Goal: Task Accomplishment & Management: Manage account settings

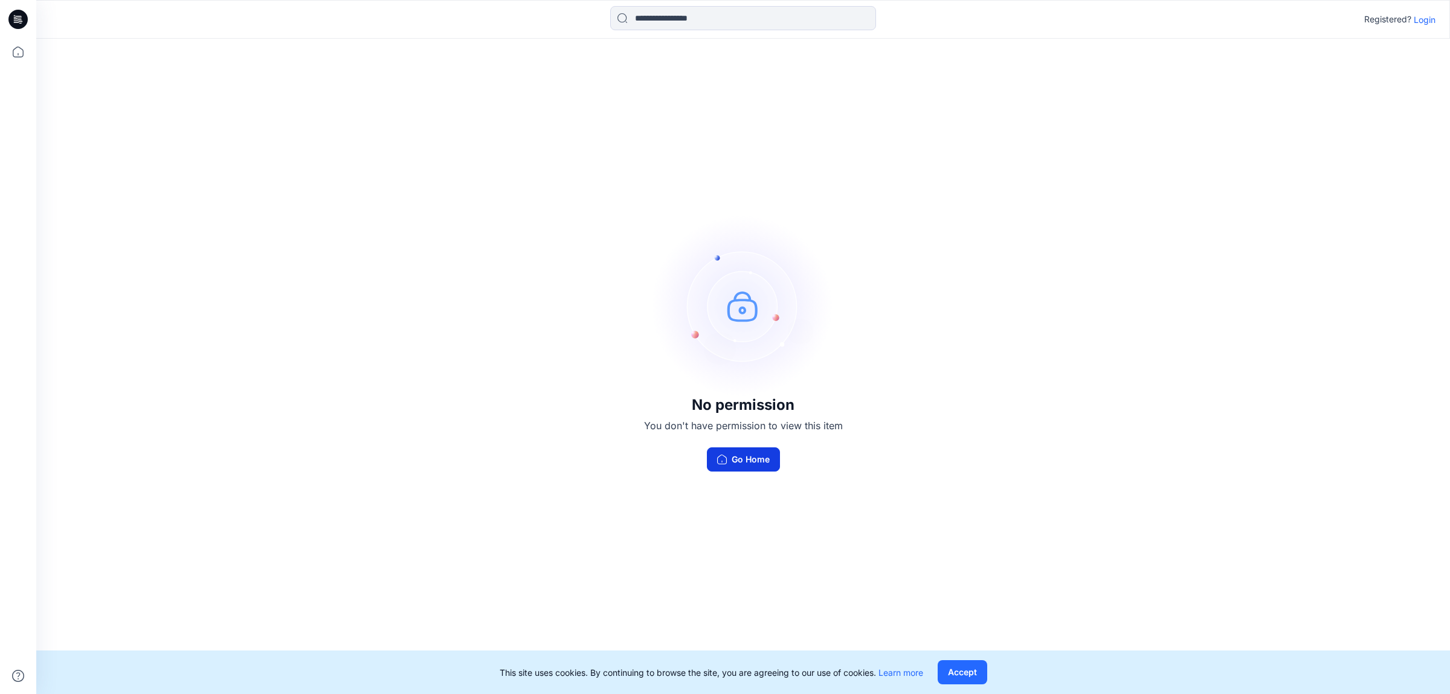
click at [729, 454] on button "Go Home" at bounding box center [743, 459] width 73 height 24
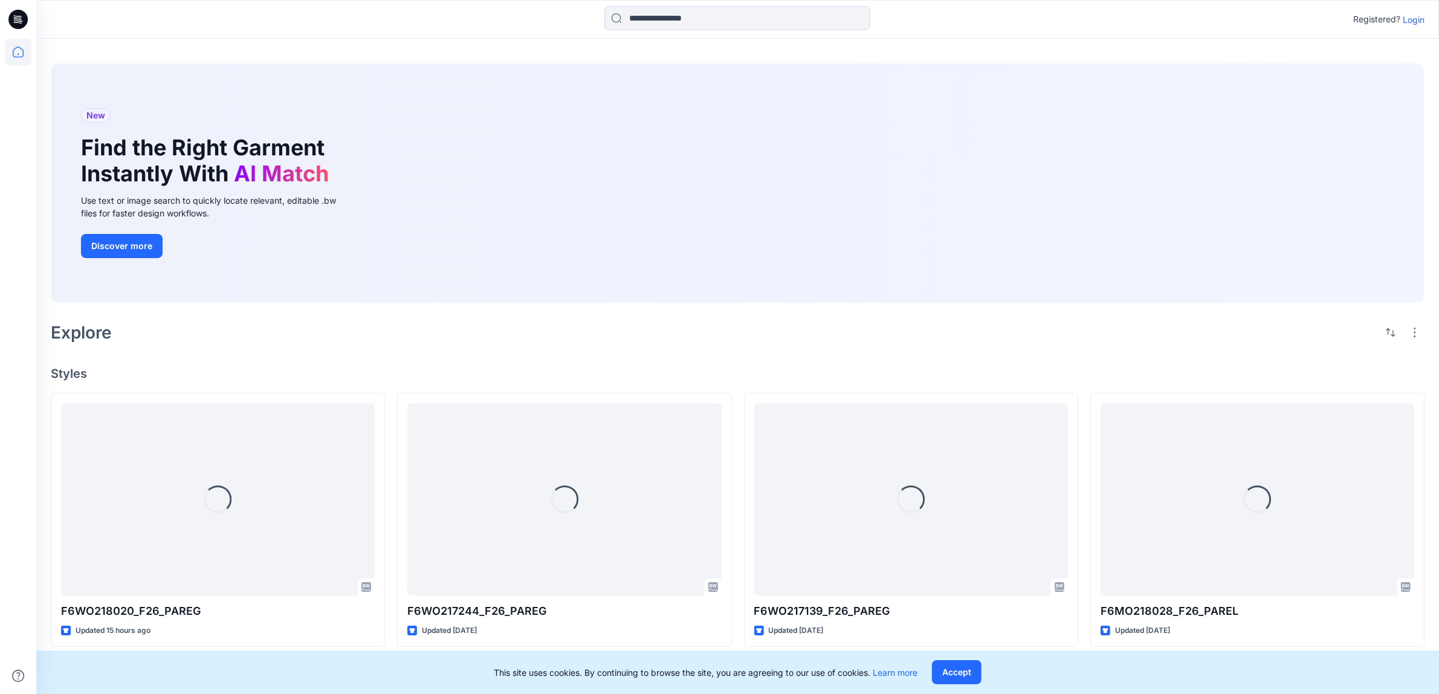
click at [1408, 20] on p "Login" at bounding box center [1413, 19] width 22 height 13
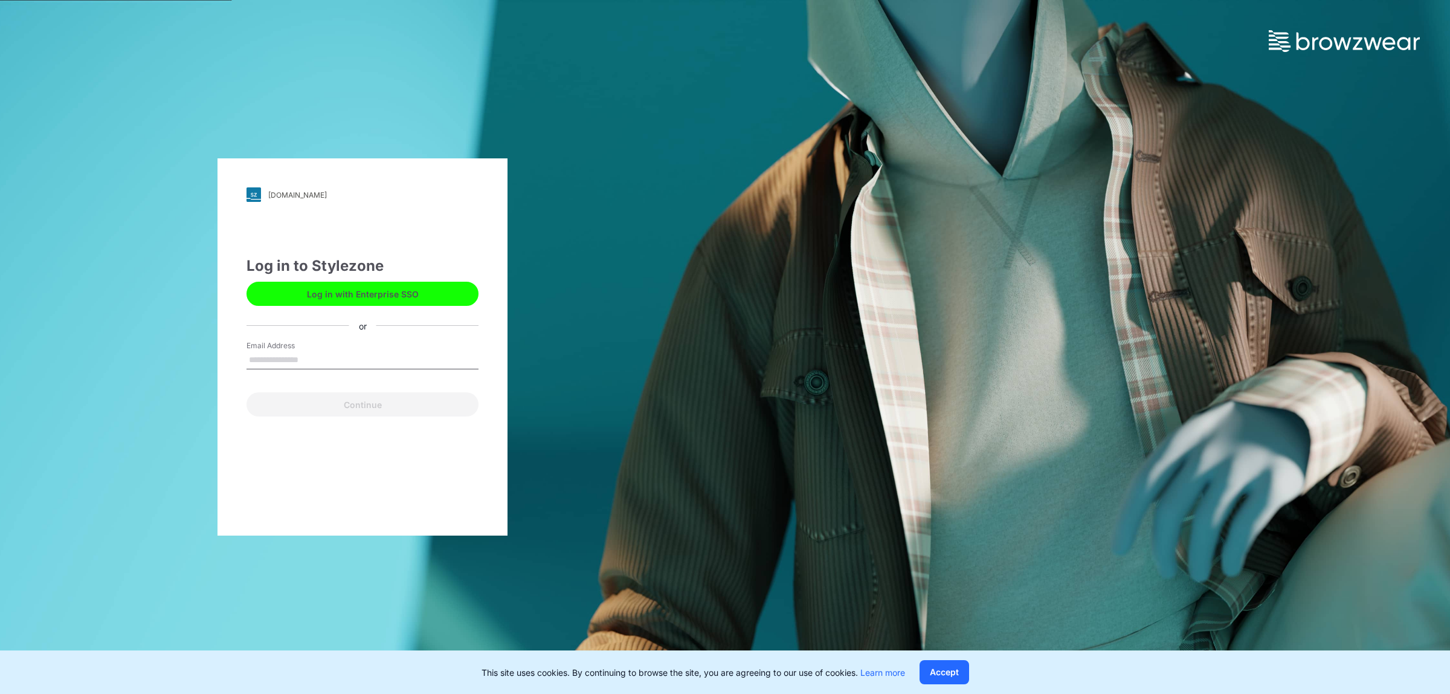
click at [347, 347] on div "Email Address" at bounding box center [363, 358] width 232 height 36
click at [342, 355] on input "Email Address" at bounding box center [363, 360] width 232 height 18
type input "**********"
click at [309, 399] on button "Continue" at bounding box center [363, 404] width 232 height 24
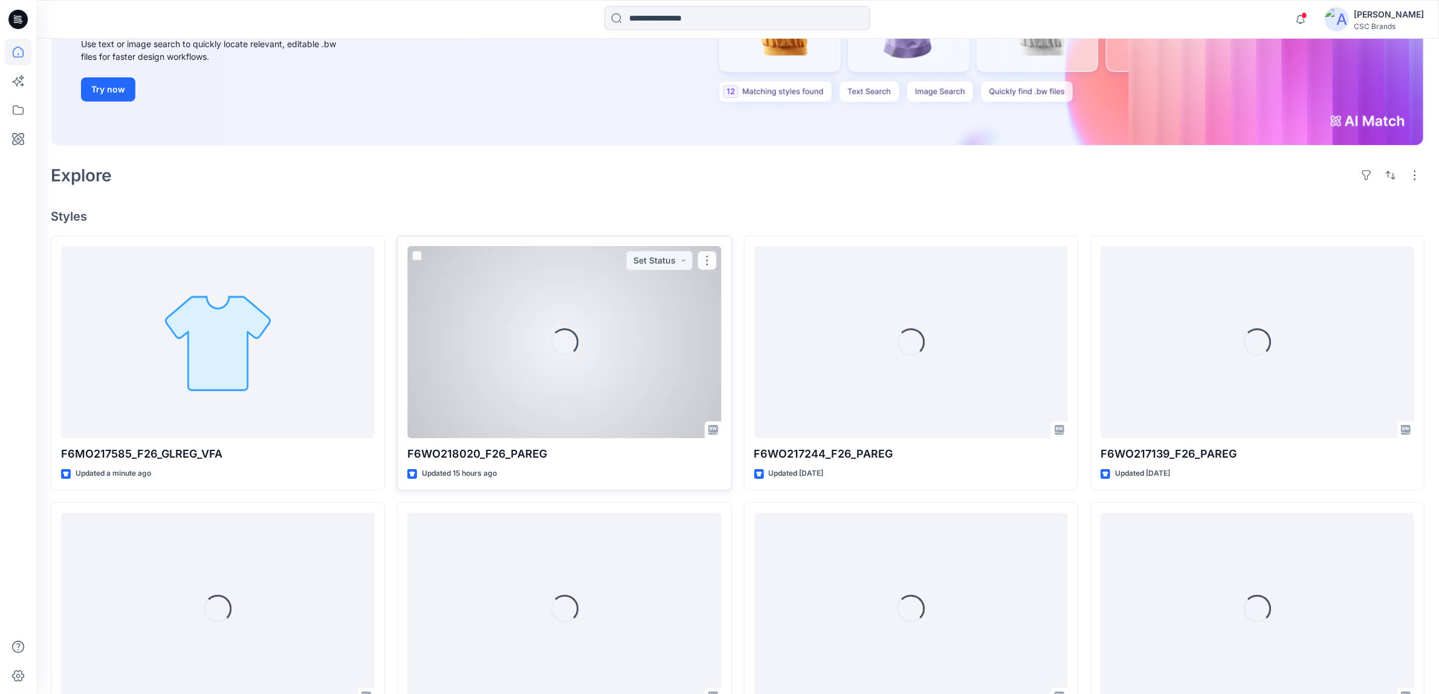
scroll to position [302, 0]
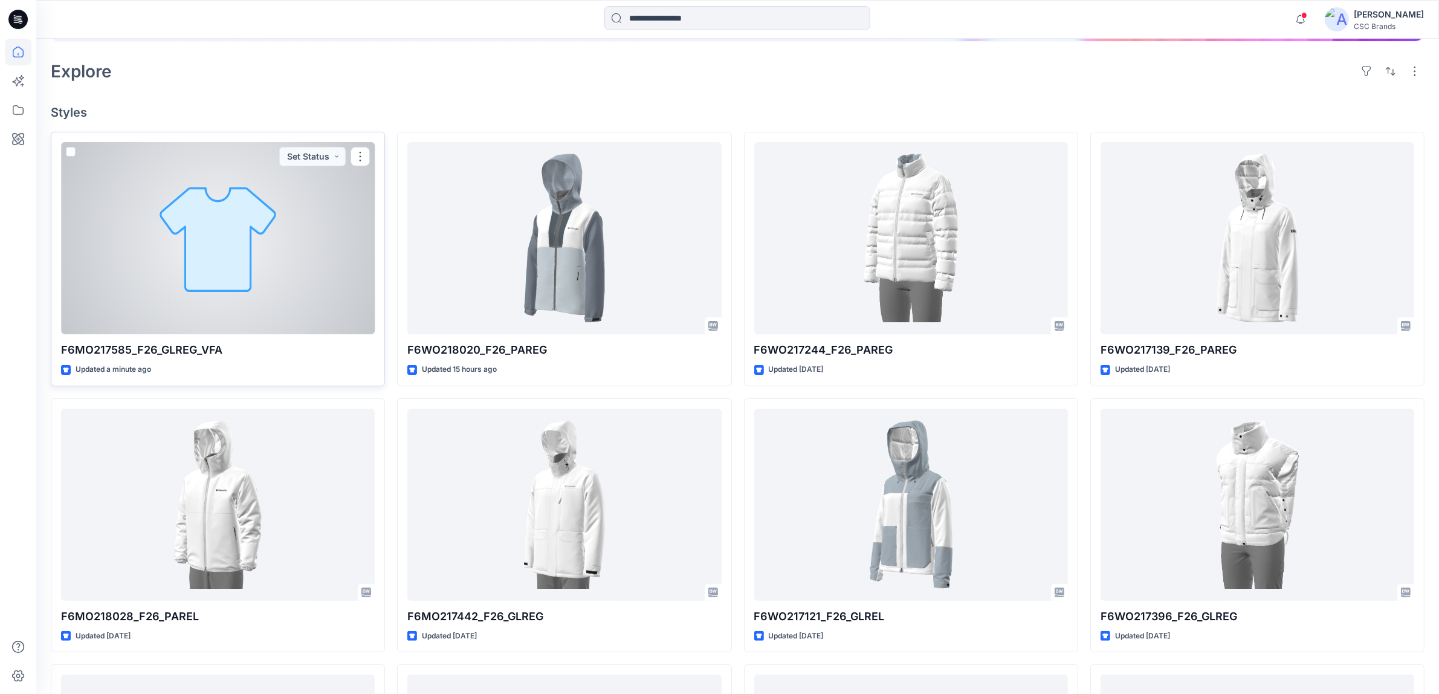
click at [288, 199] on div at bounding box center [218, 238] width 314 height 192
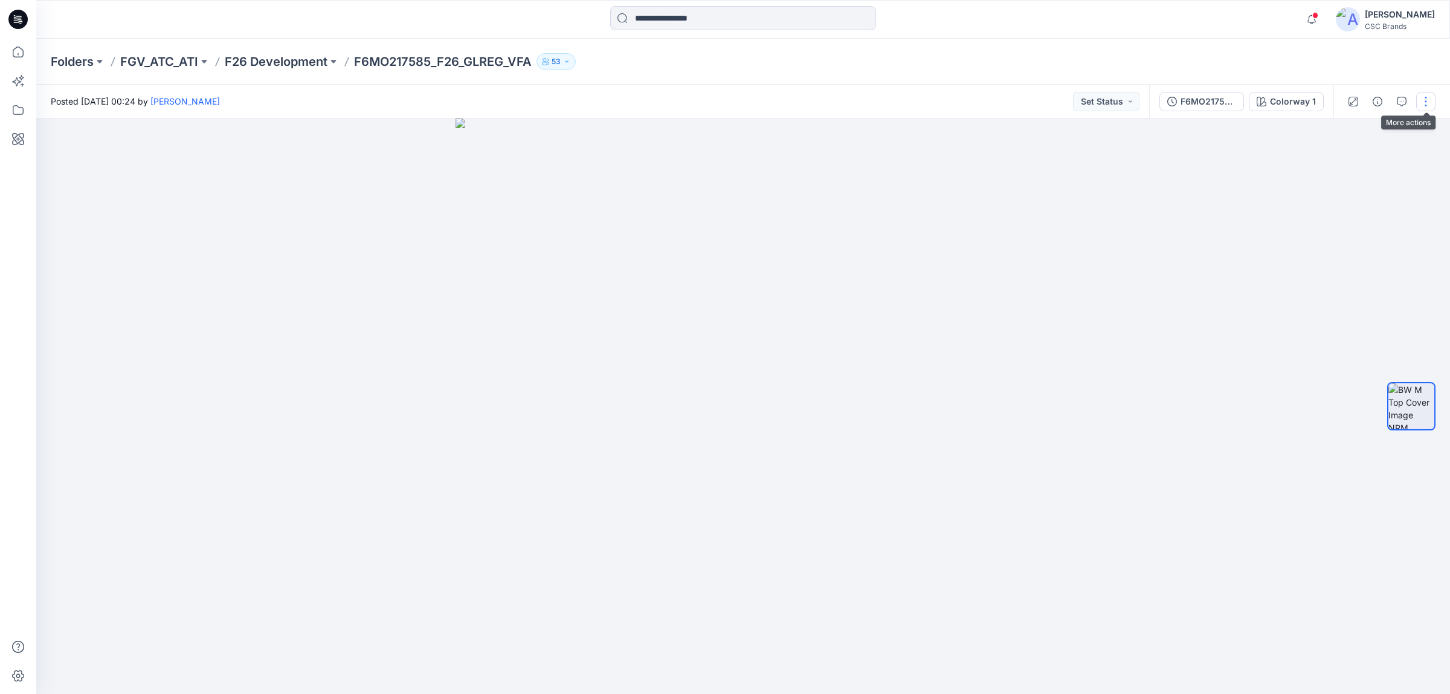
click at [1426, 100] on button "button" at bounding box center [1425, 101] width 19 height 19
click at [1372, 161] on button "Edit" at bounding box center [1375, 163] width 111 height 22
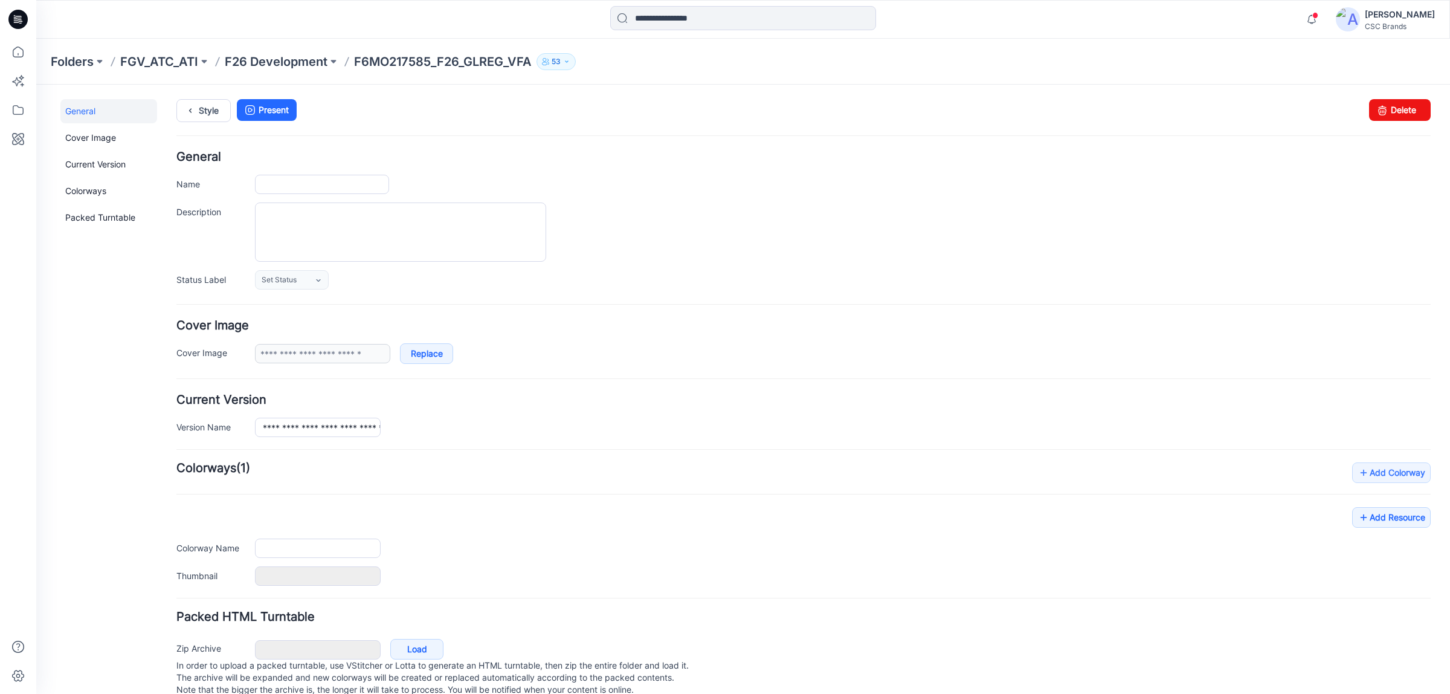
type input "**********"
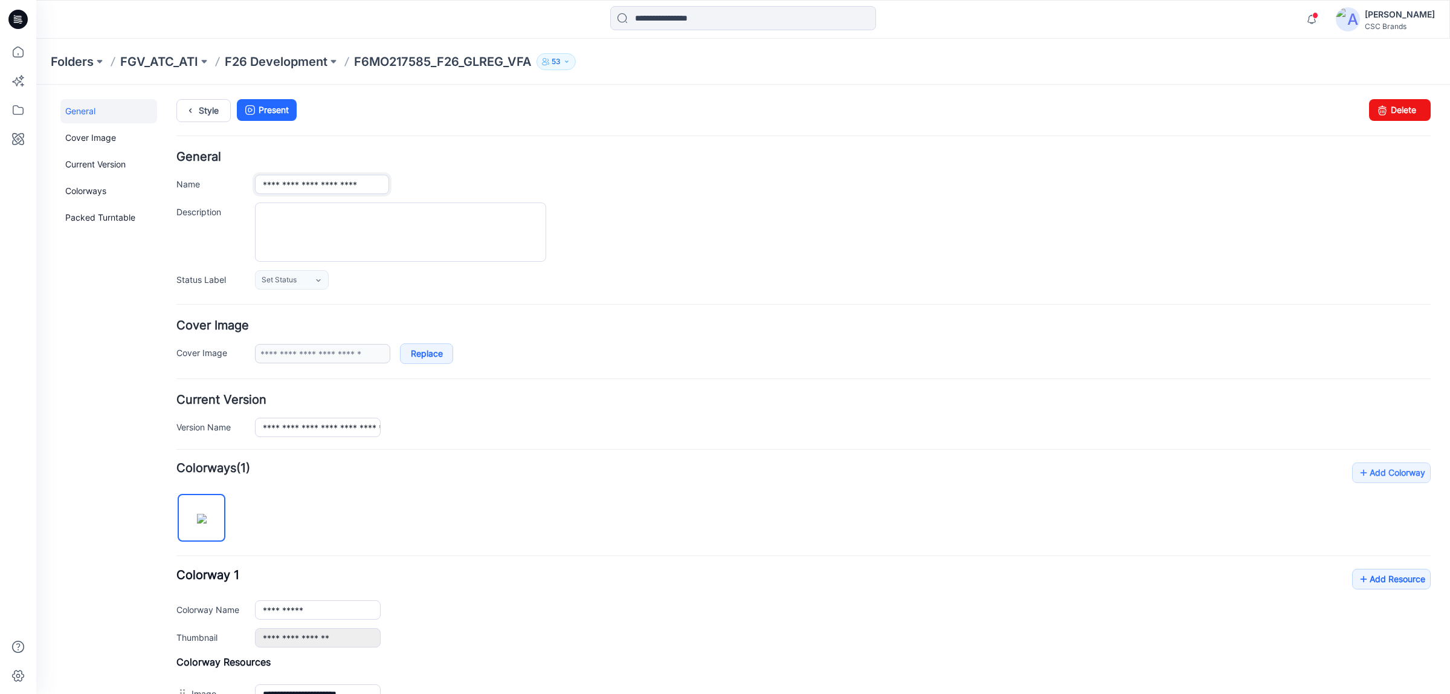
drag, startPoint x: 366, startPoint y: 184, endPoint x: 400, endPoint y: 188, distance: 34.6
click at [400, 188] on div "**********" at bounding box center [843, 184] width 1176 height 19
type input "**********"
click at [568, 175] on div "**********" at bounding box center [843, 184] width 1176 height 19
click at [1284, 111] on label "Changes Saved" at bounding box center [1317, 110] width 75 height 22
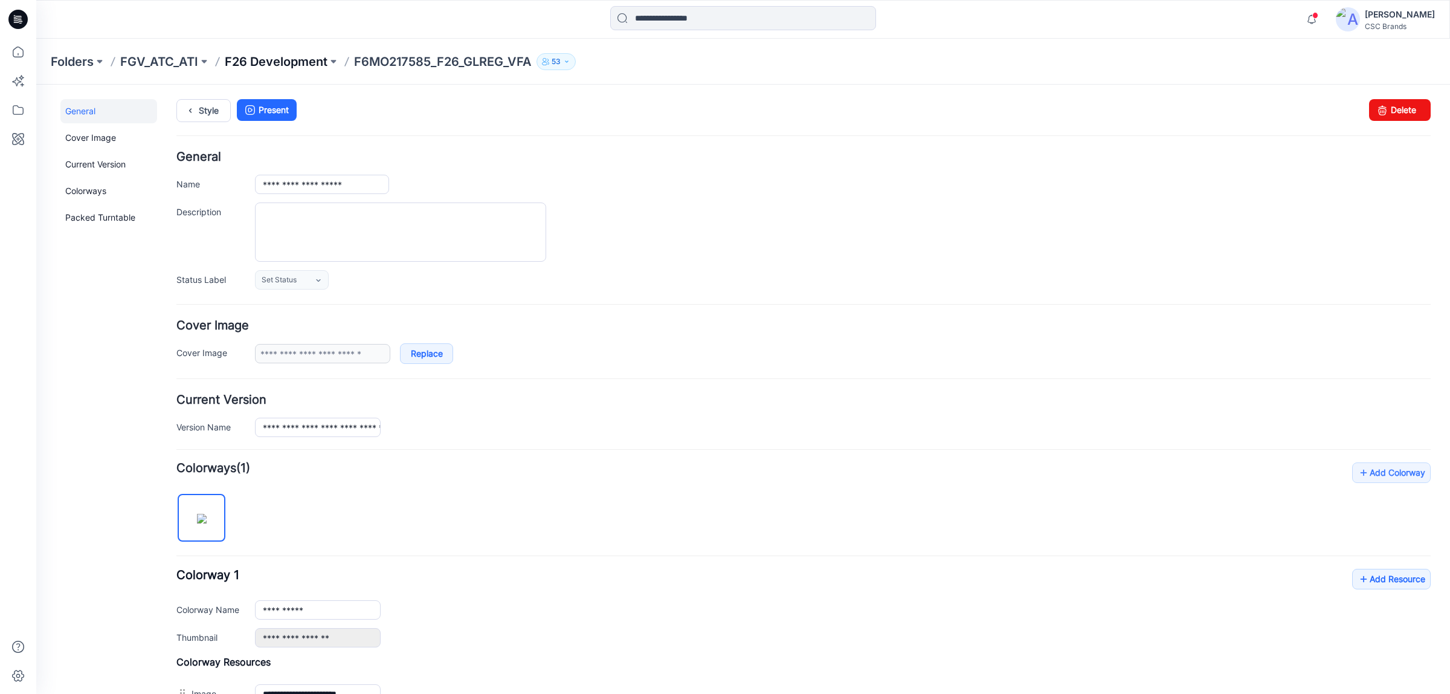
click at [277, 62] on p "F26 Development" at bounding box center [276, 61] width 103 height 17
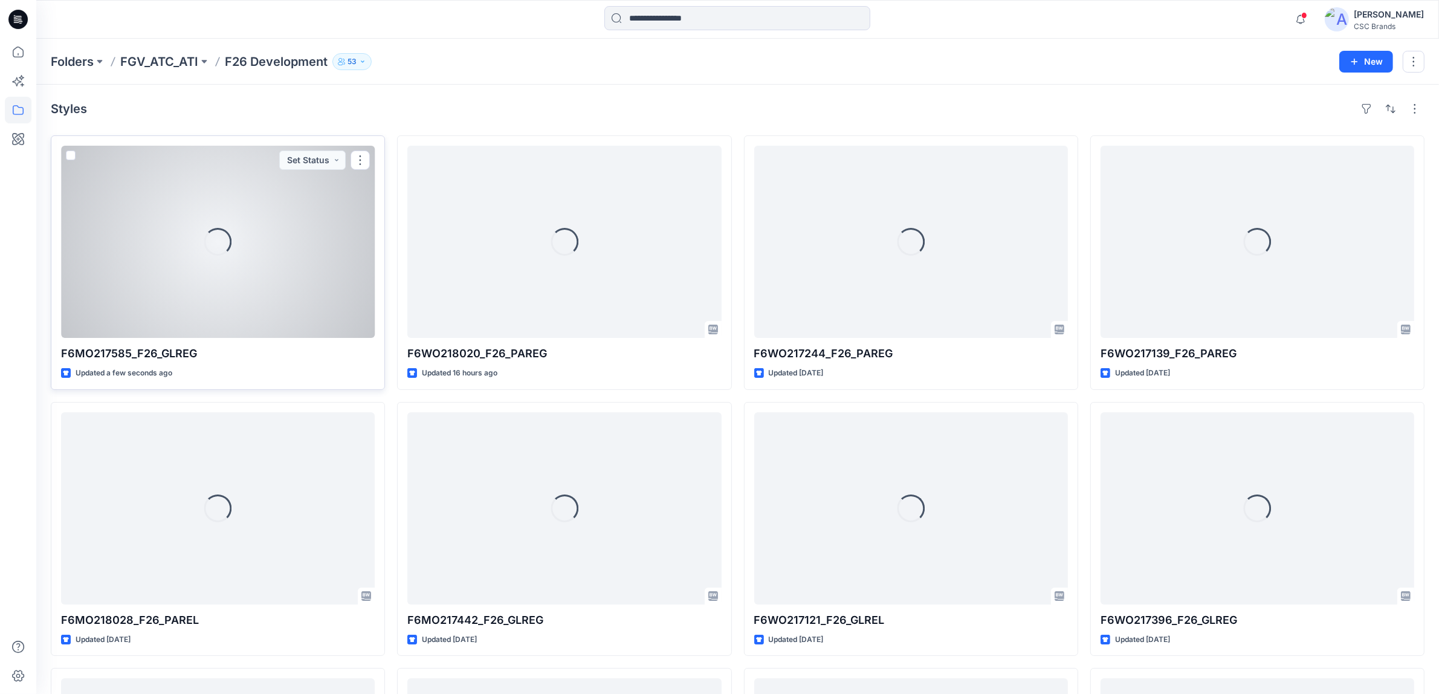
click at [272, 256] on div "Loading..." at bounding box center [218, 242] width 314 height 192
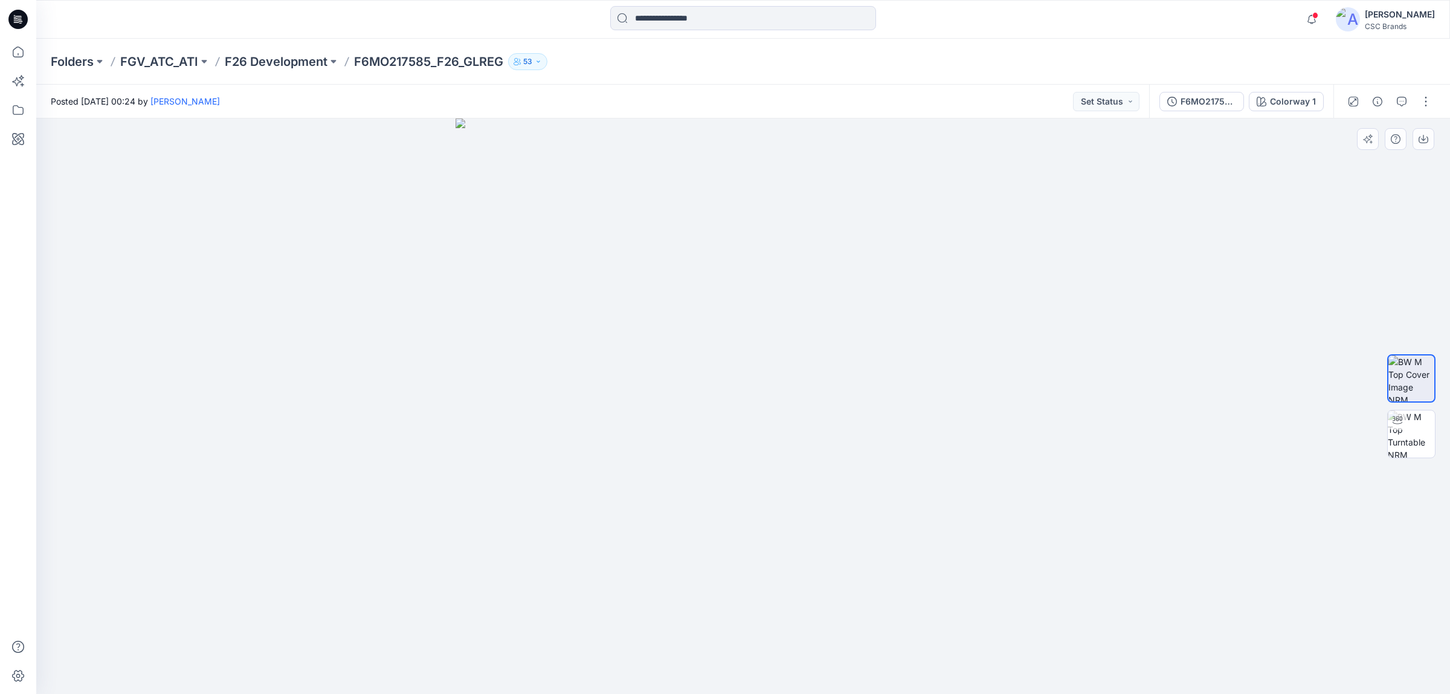
click at [941, 436] on img at bounding box center [744, 406] width 576 height 576
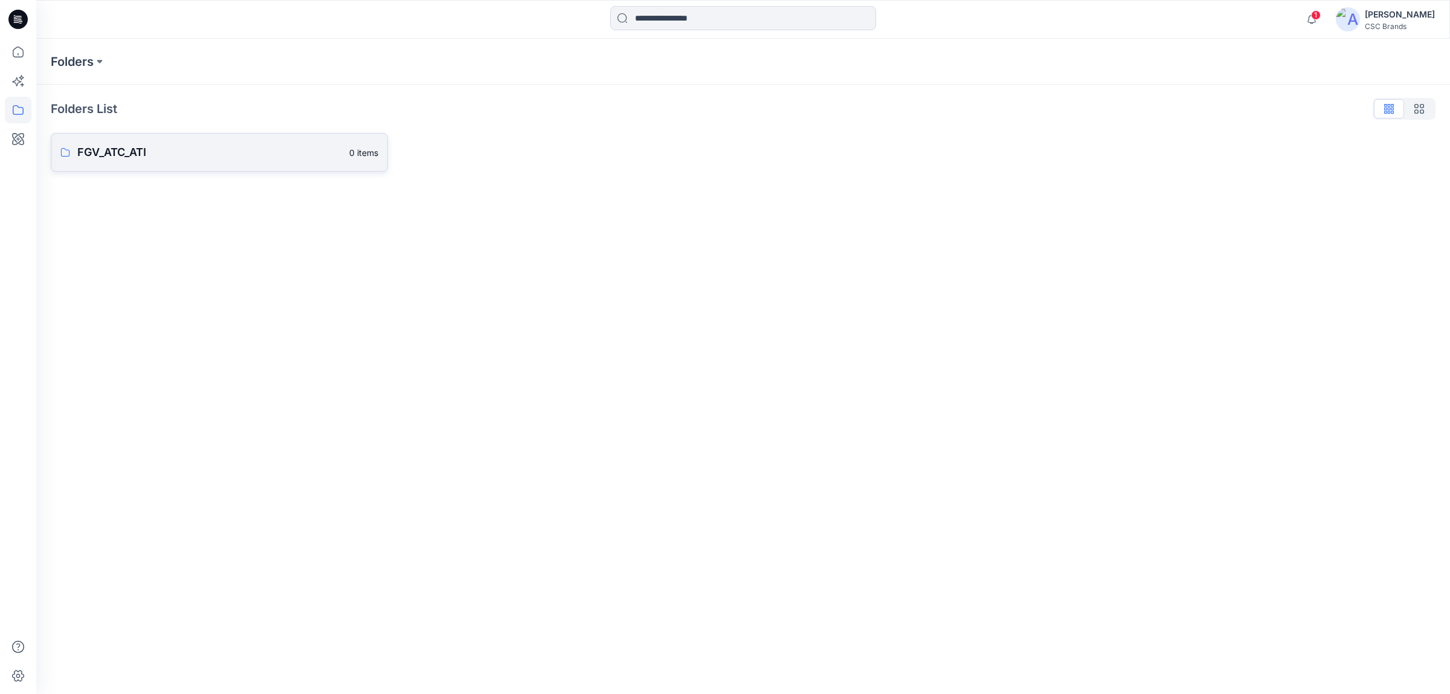
click at [228, 163] on link "FGV_ATC_ATI 0 items" at bounding box center [219, 152] width 337 height 39
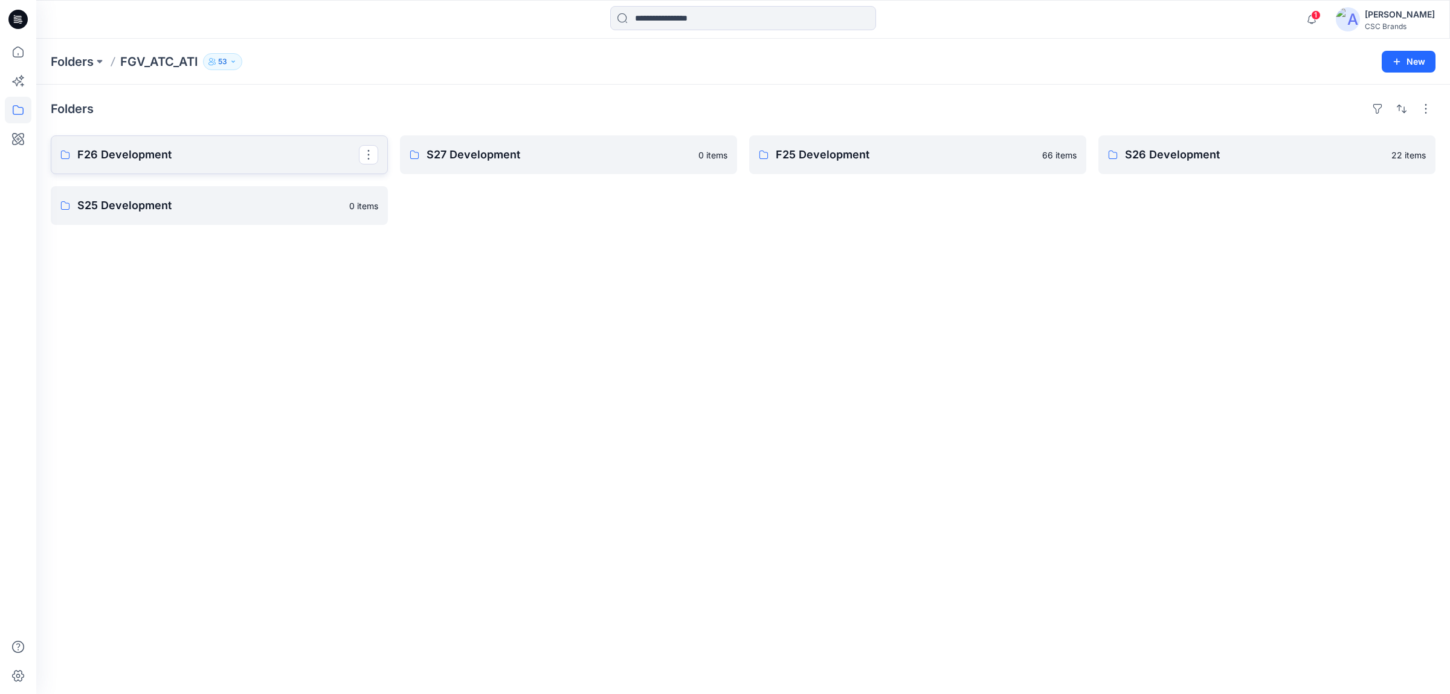
click at [213, 162] on p "F26 Development" at bounding box center [218, 154] width 282 height 17
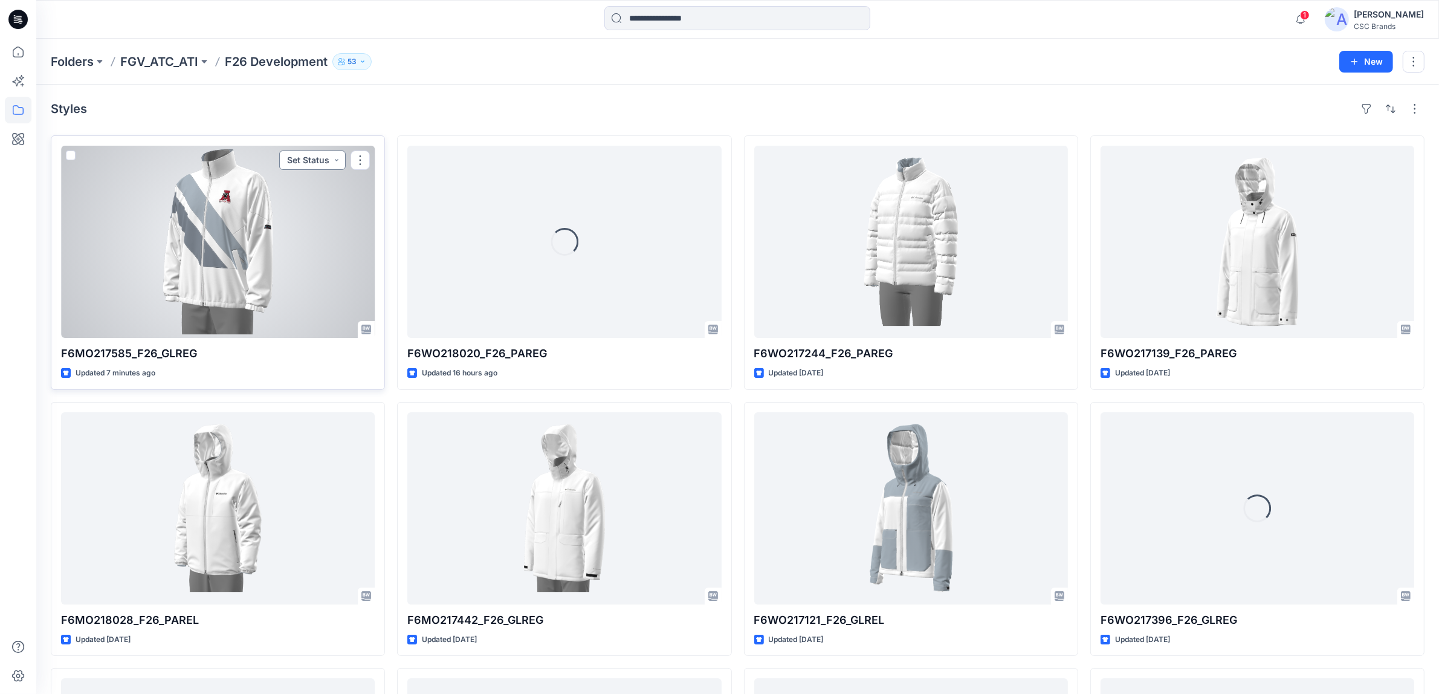
click at [326, 160] on button "Set Status" at bounding box center [312, 159] width 66 height 19
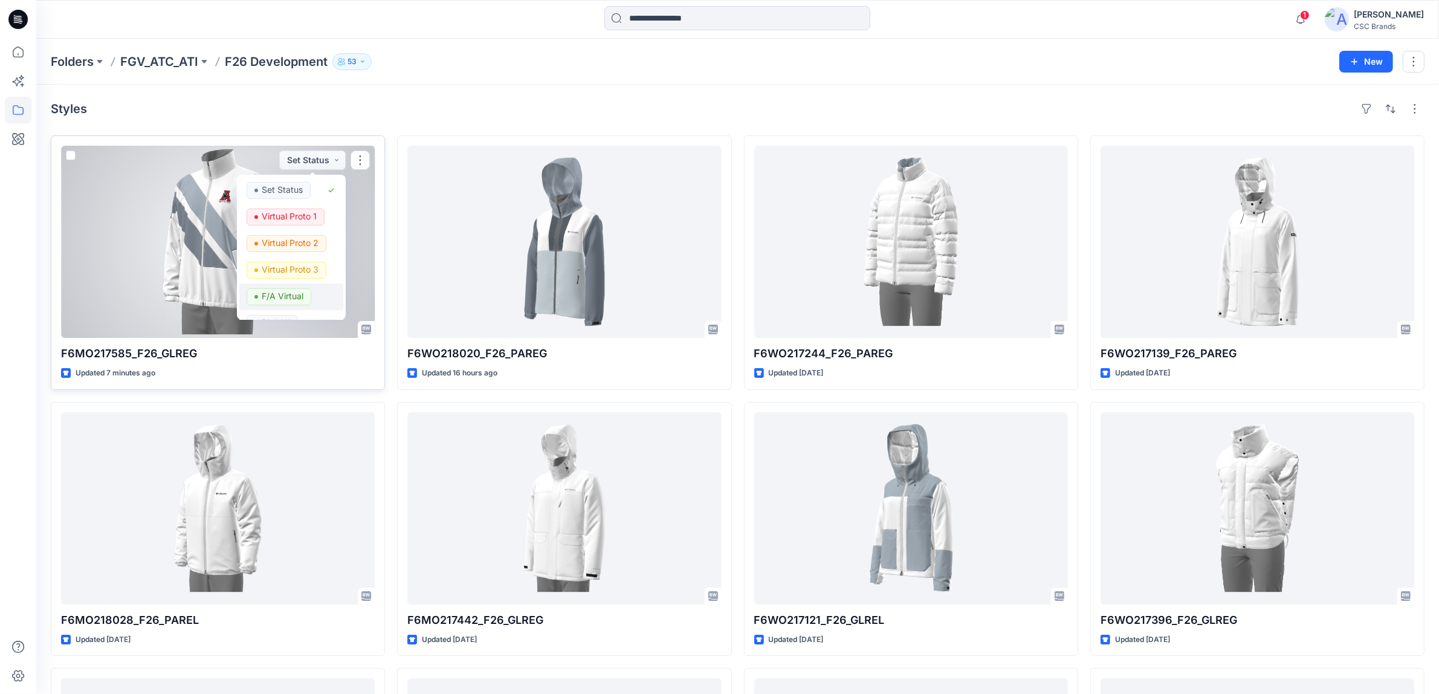
click at [291, 294] on p "F/A Virtual" at bounding box center [283, 296] width 42 height 16
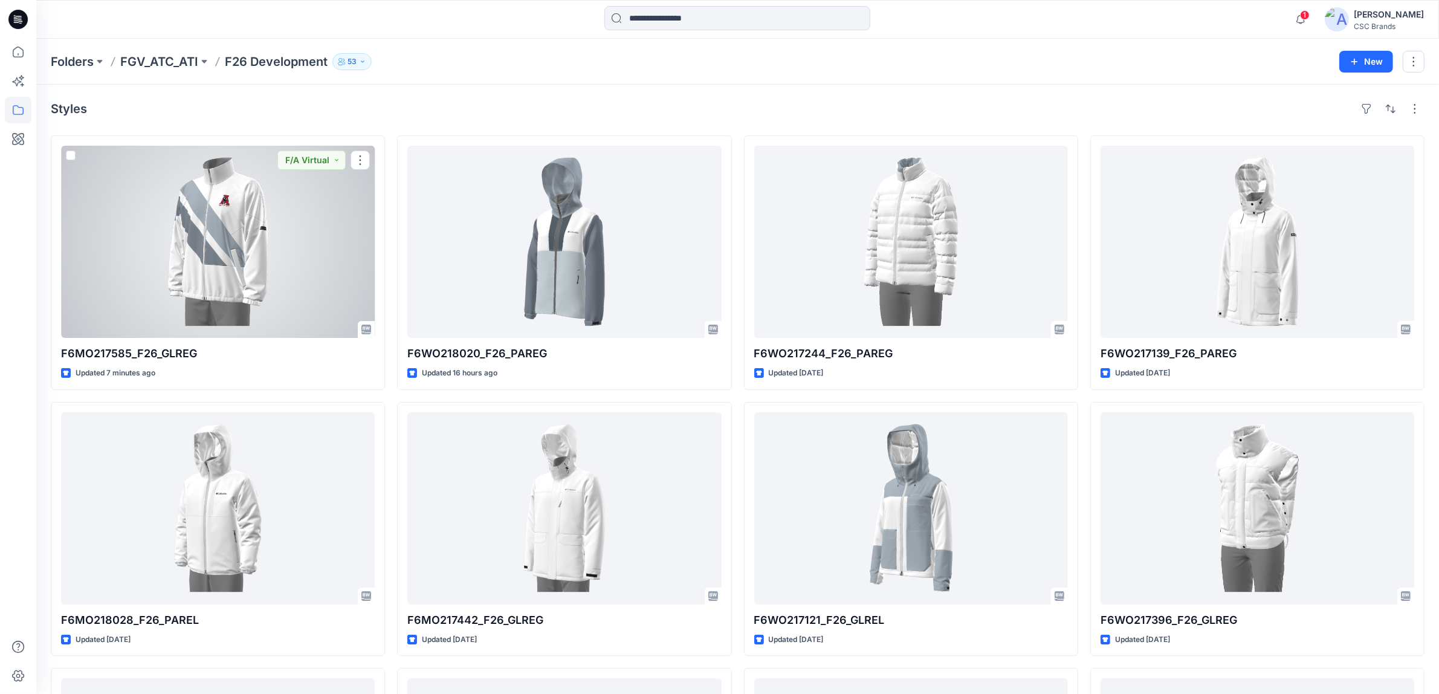
click at [329, 245] on div at bounding box center [218, 242] width 314 height 192
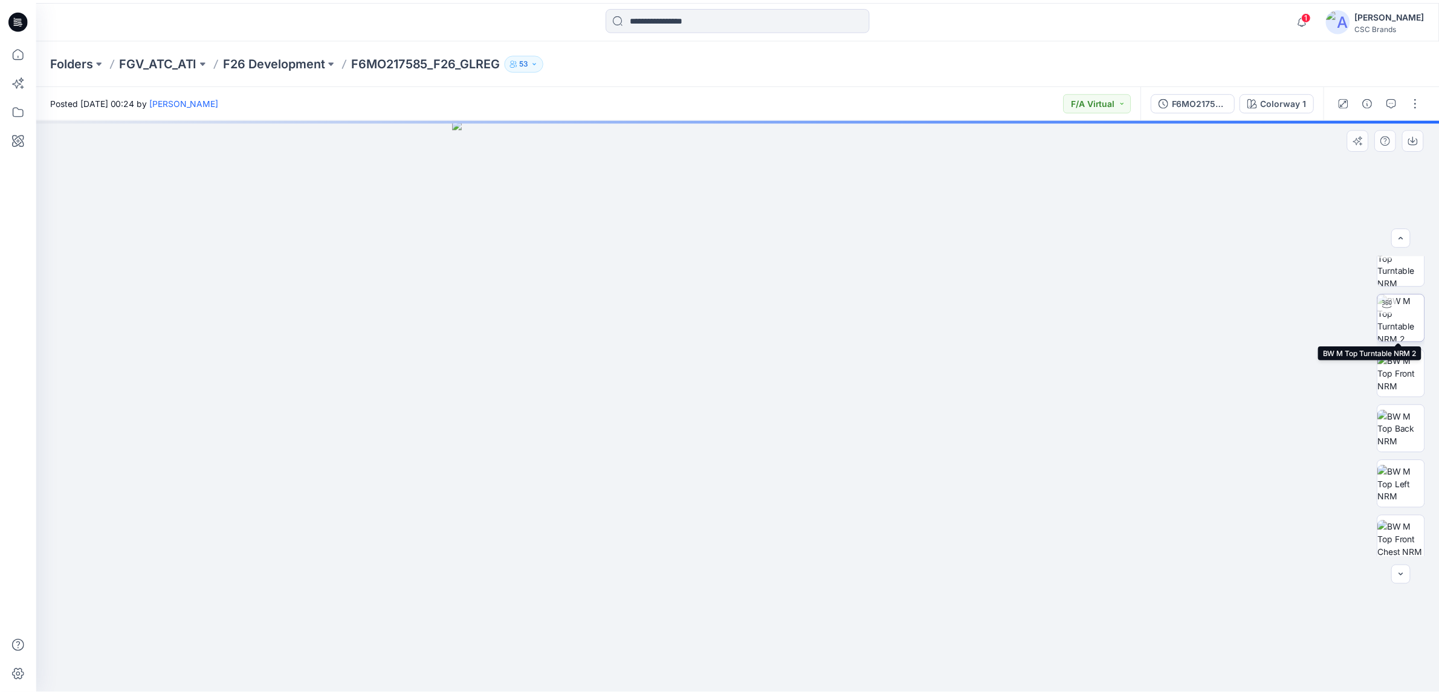
scroll to position [135, 0]
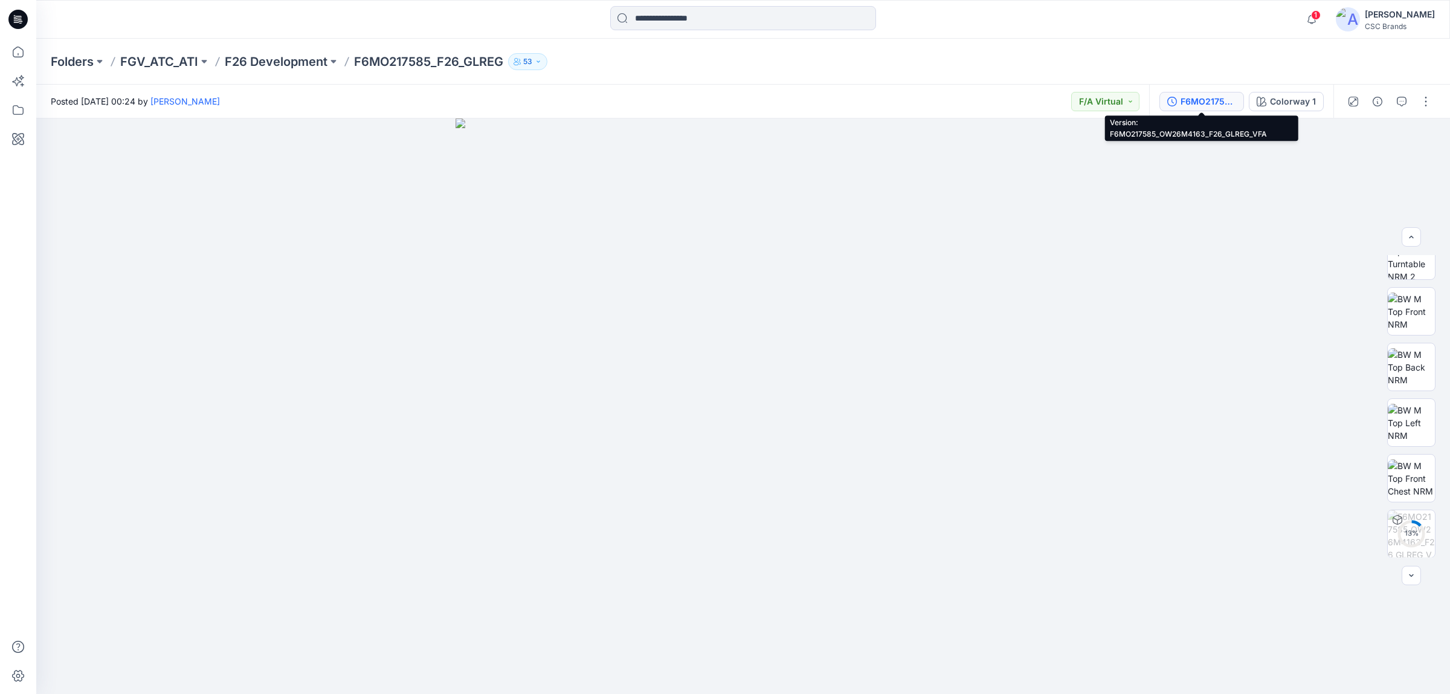
click at [1211, 104] on div "F6MO217585_OW26M4163_F26_GLREG_VFA" at bounding box center [1209, 101] width 56 height 13
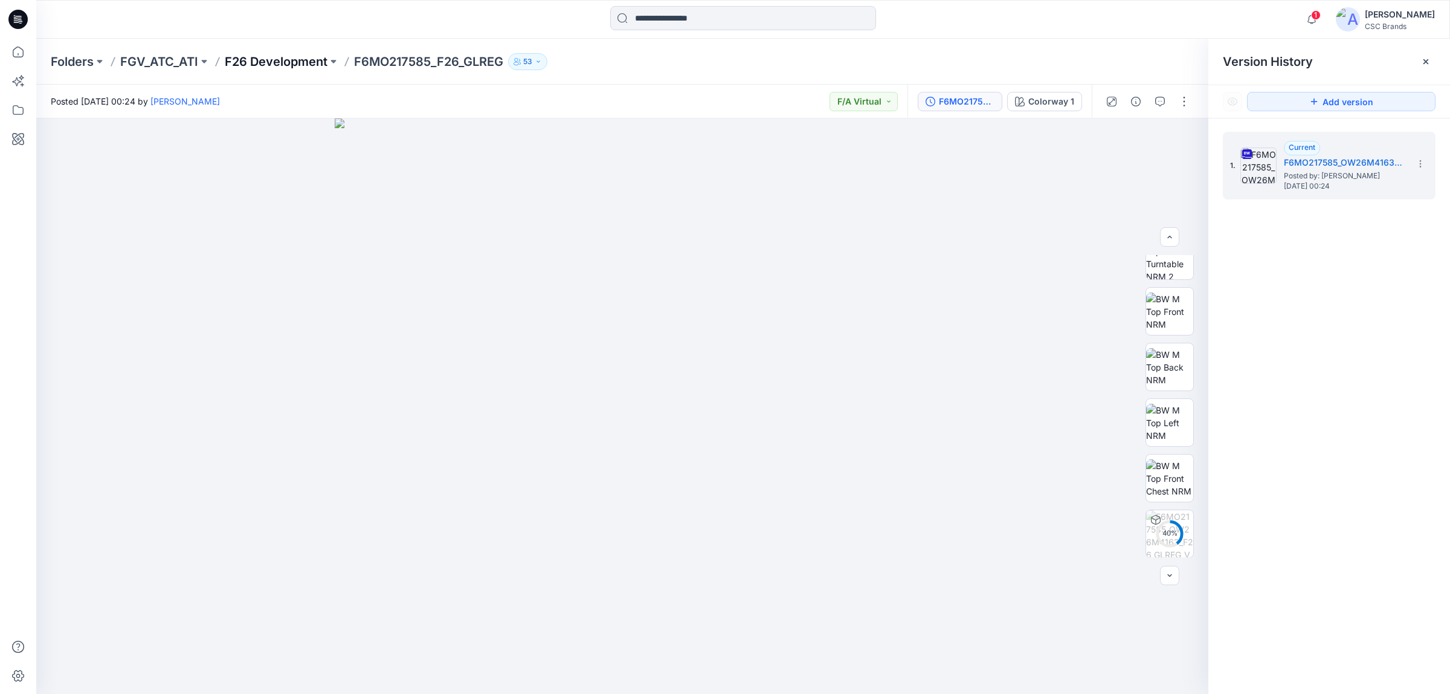
click at [289, 64] on p "F26 Development" at bounding box center [276, 61] width 103 height 17
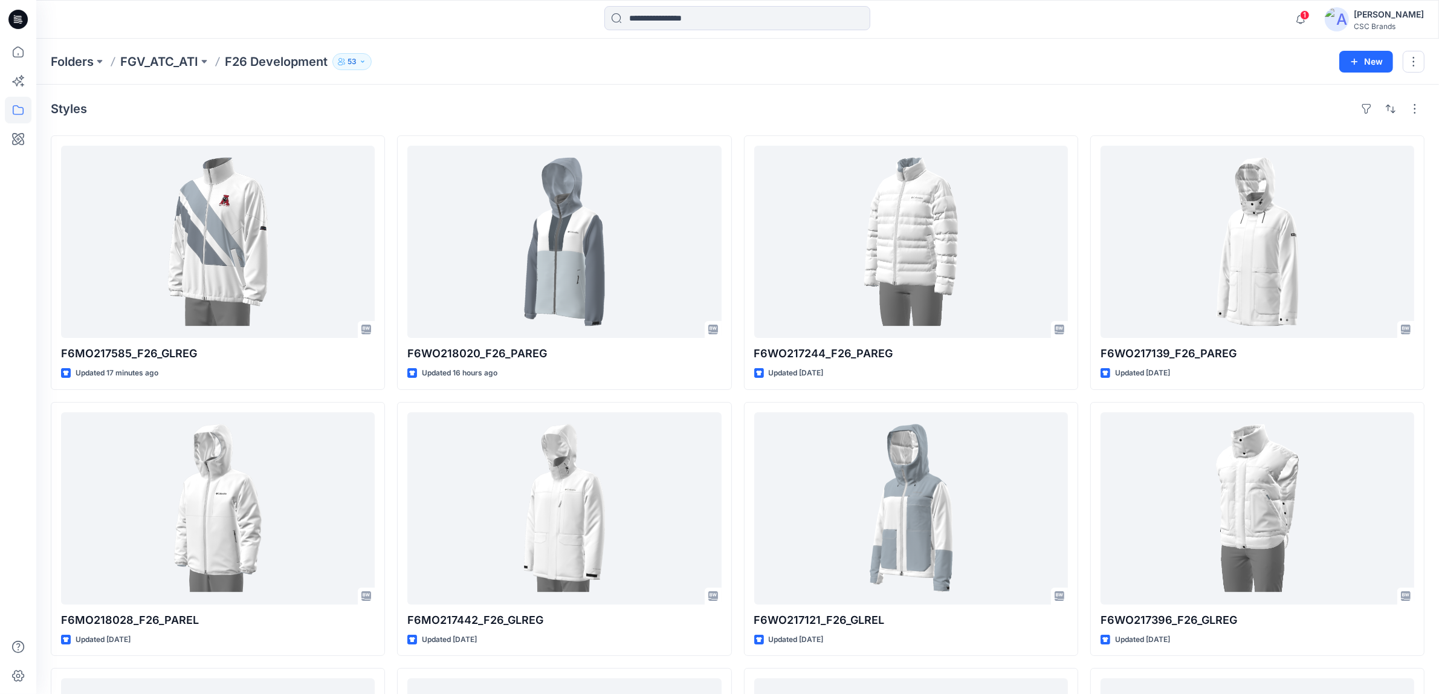
click at [442, 74] on div "Folders FGV_ATC_ATI F26 Development 53 New" at bounding box center [737, 62] width 1402 height 46
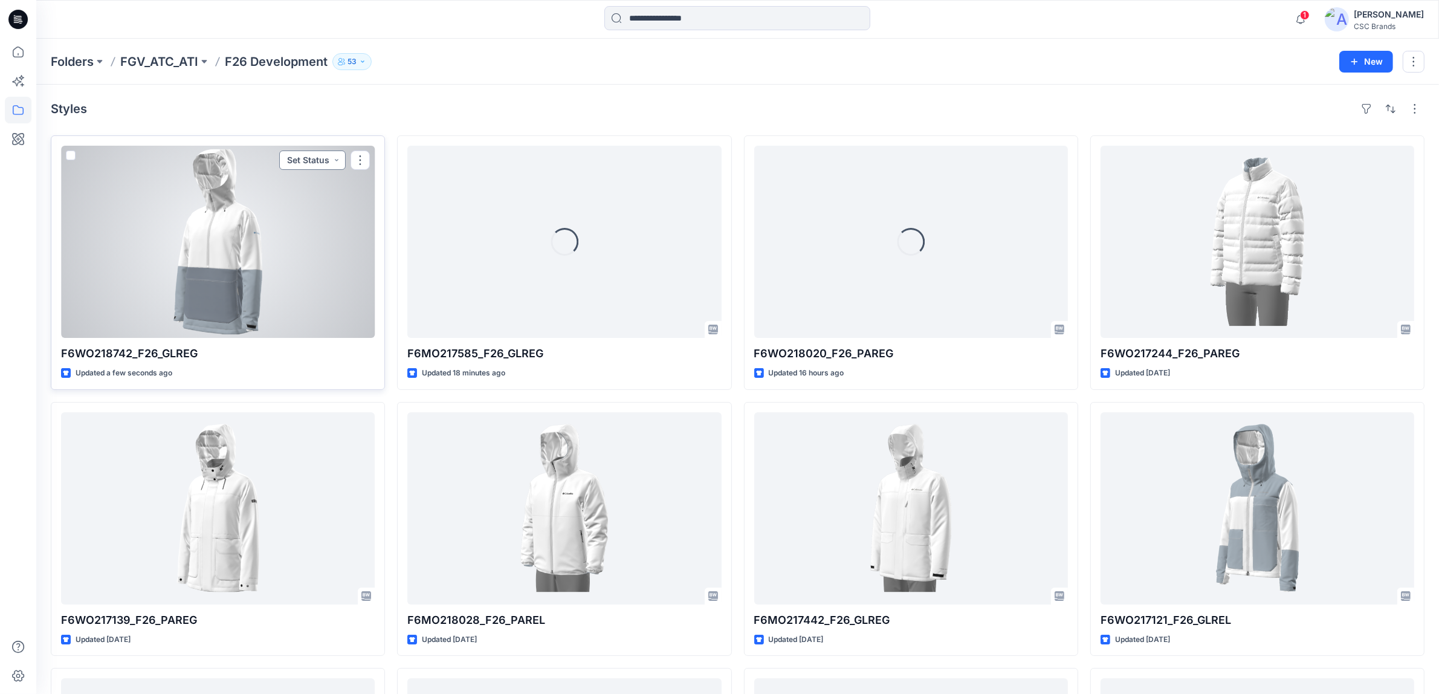
click at [319, 162] on button "Set Status" at bounding box center [312, 159] width 66 height 19
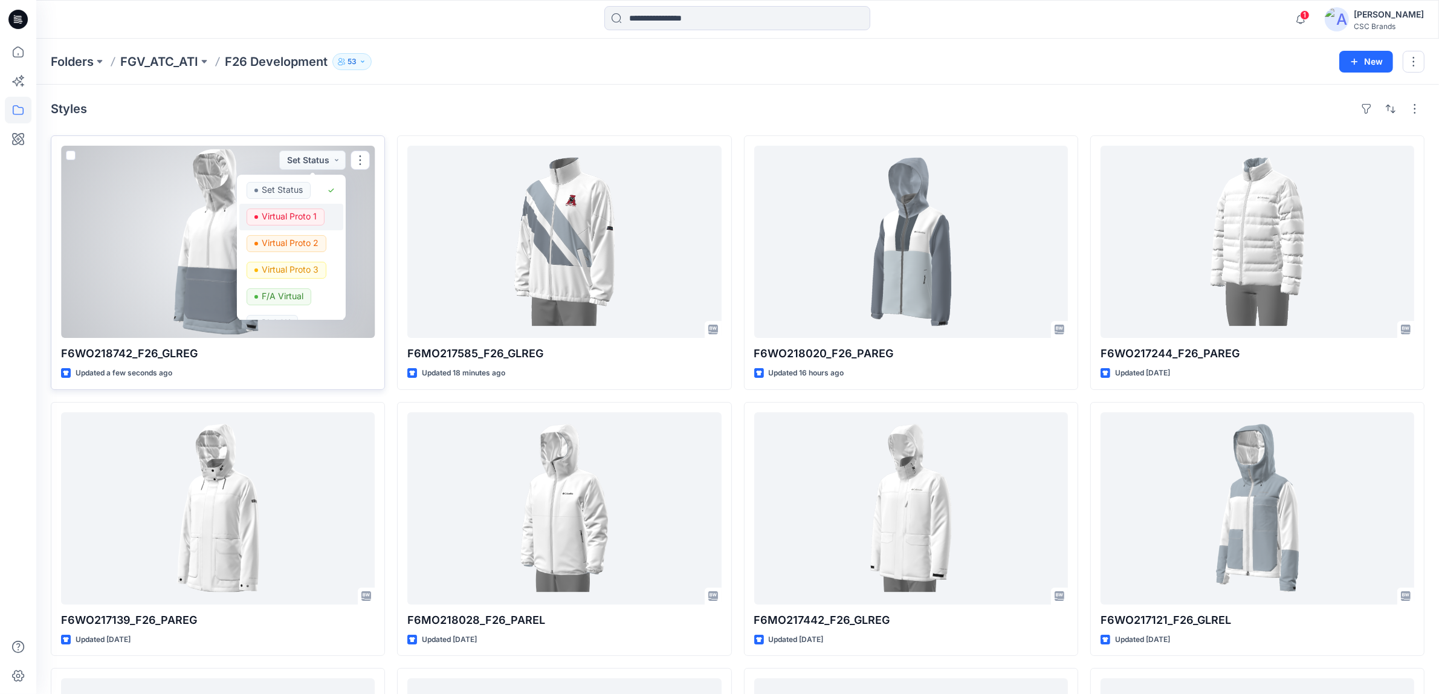
click at [303, 213] on p "Virtual Proto 1" at bounding box center [289, 216] width 55 height 16
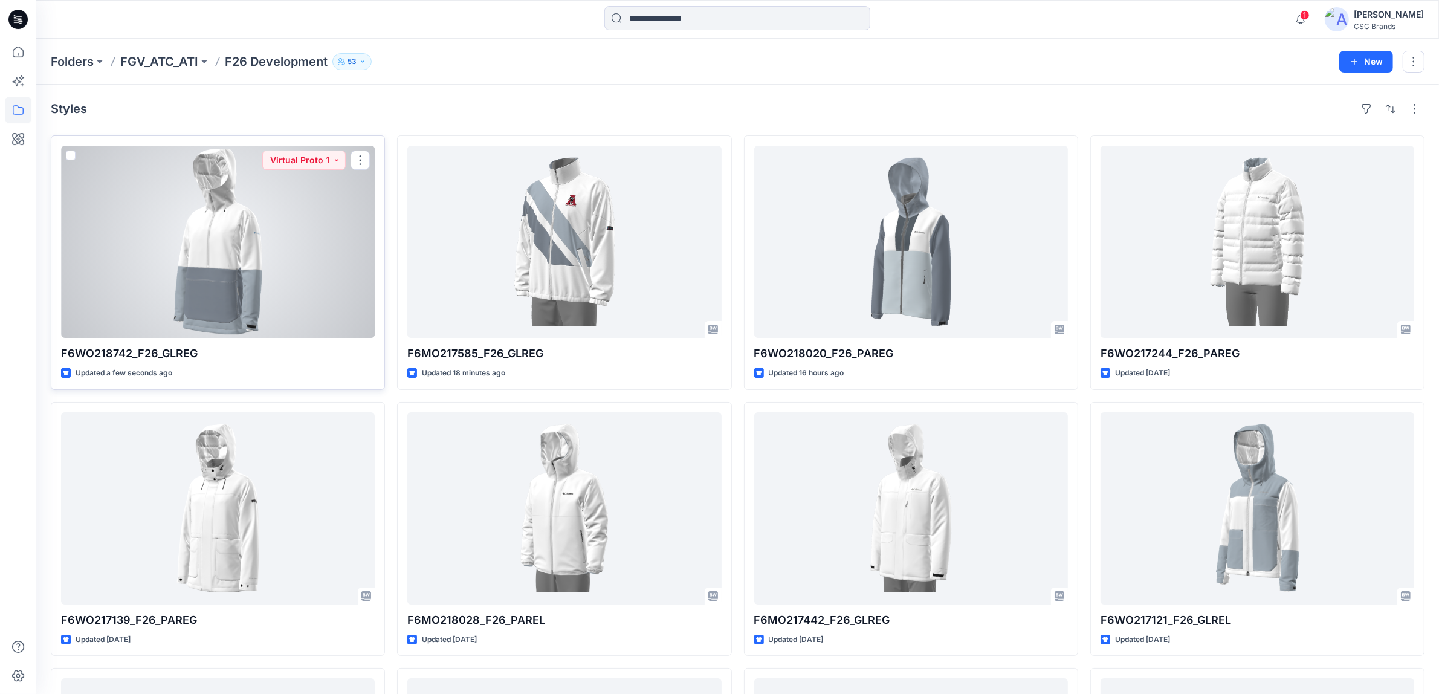
click at [312, 286] on div at bounding box center [218, 242] width 314 height 192
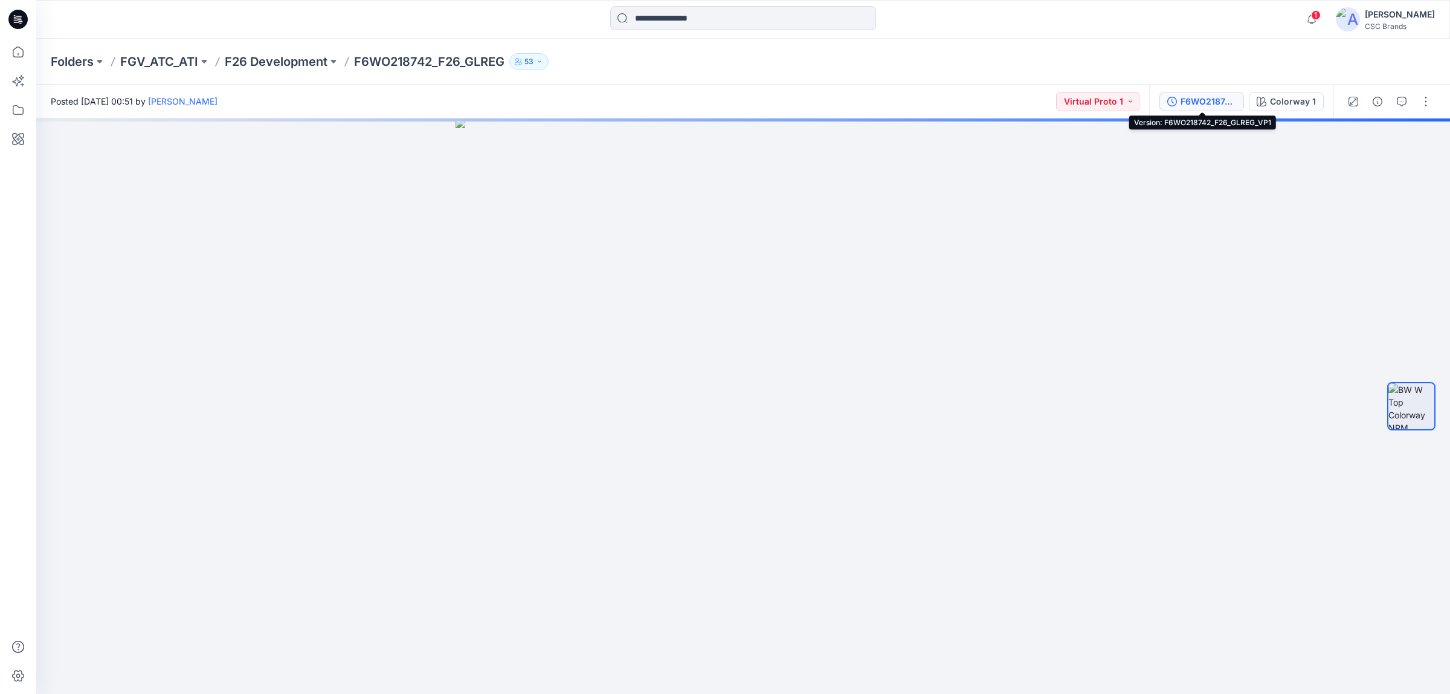
click at [1192, 95] on div "F6WO218742_F26_GLREG_VP1" at bounding box center [1209, 101] width 56 height 13
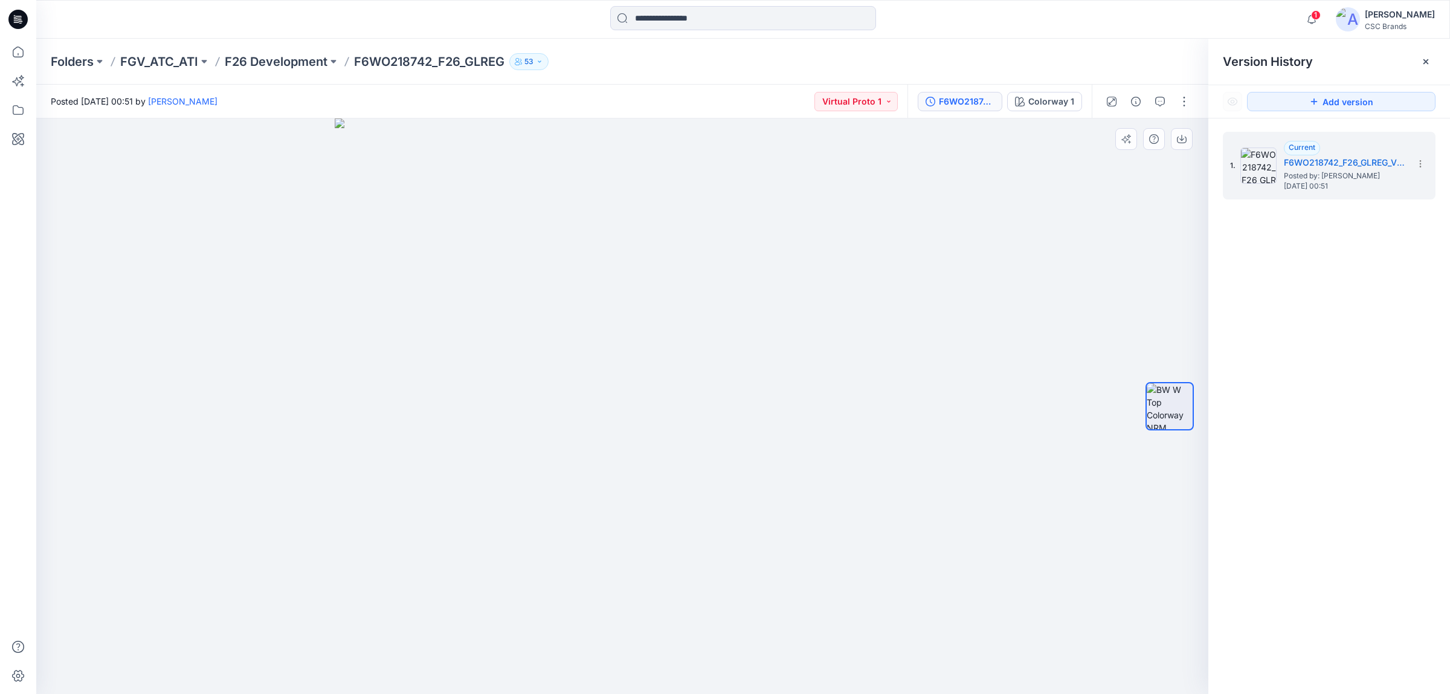
drag, startPoint x: 976, startPoint y: 267, endPoint x: 953, endPoint y: 282, distance: 27.7
click at [976, 267] on div at bounding box center [622, 406] width 1172 height 576
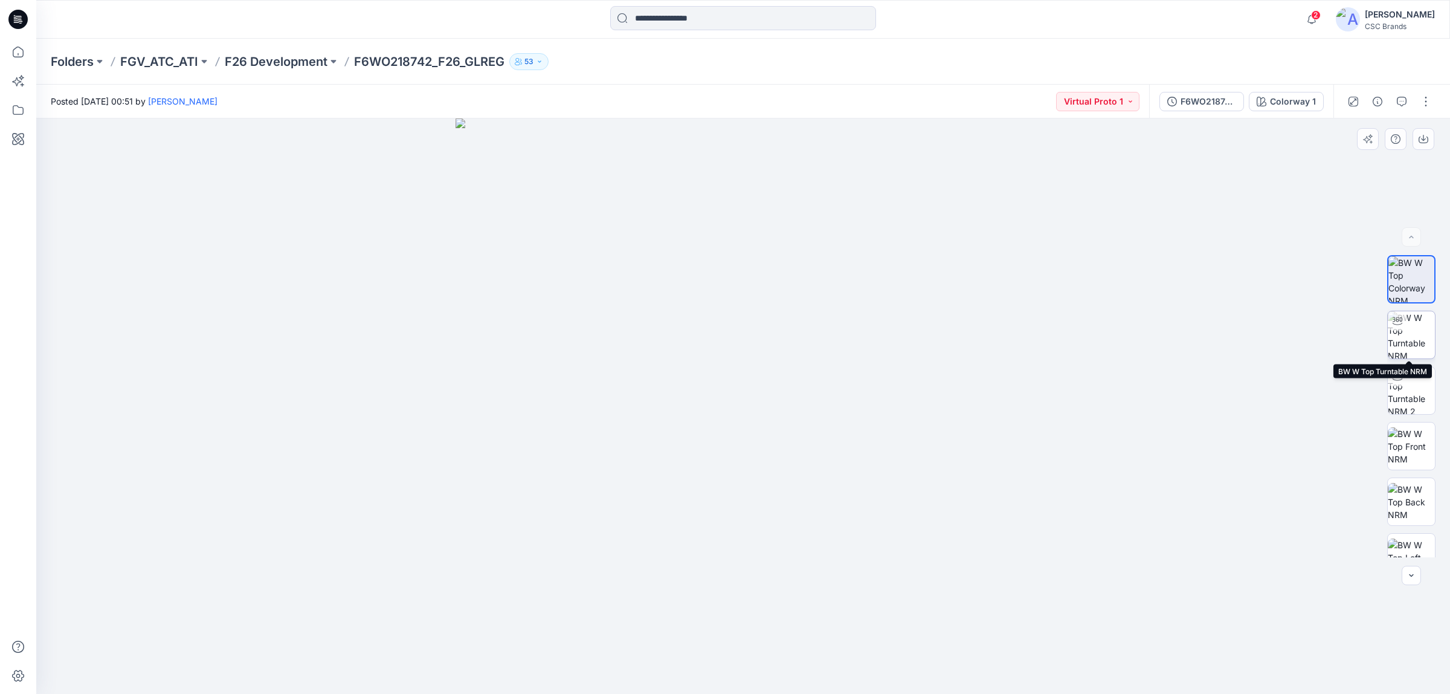
click at [1393, 339] on img at bounding box center [1411, 334] width 47 height 47
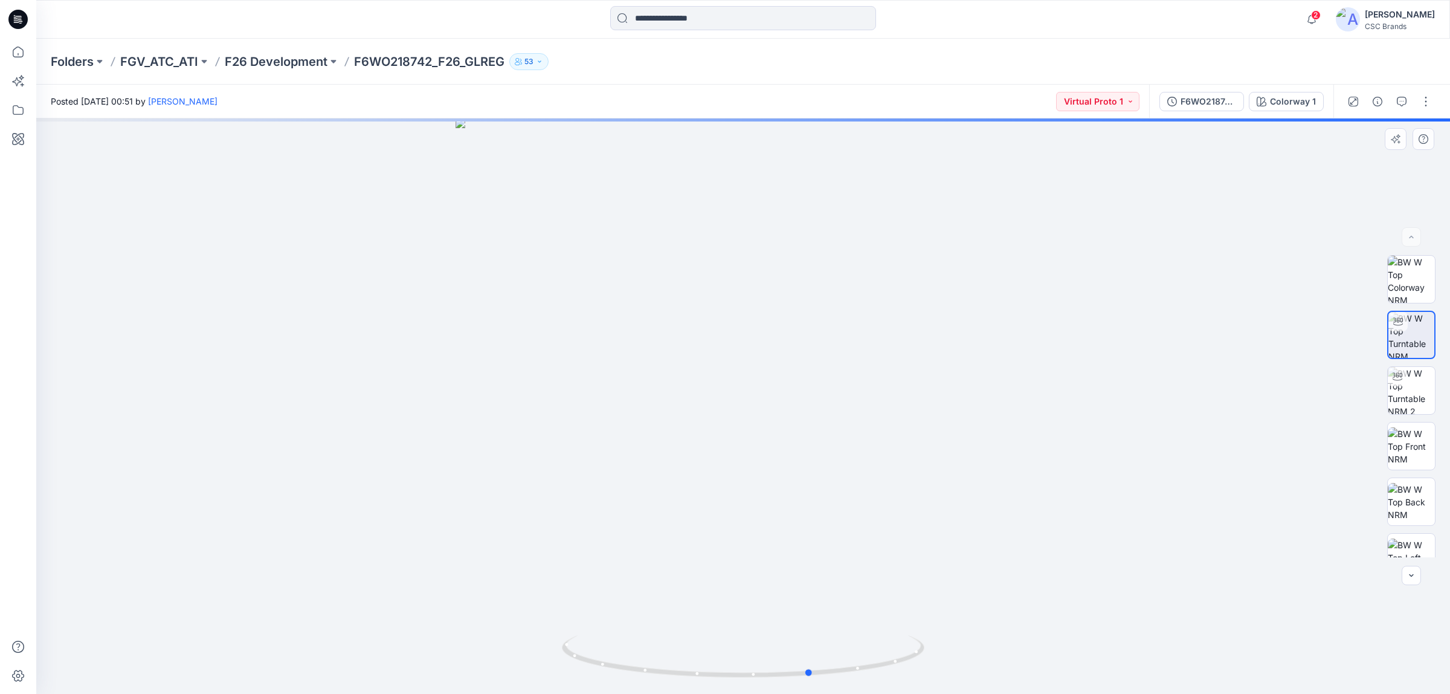
drag, startPoint x: 899, startPoint y: 363, endPoint x: 600, endPoint y: 390, distance: 300.3
drag, startPoint x: 600, startPoint y: 390, endPoint x: 937, endPoint y: 424, distance: 338.9
click at [937, 424] on div at bounding box center [743, 405] width 1414 height 575
drag, startPoint x: 930, startPoint y: 411, endPoint x: 418, endPoint y: 455, distance: 514.8
click at [864, 417] on div at bounding box center [743, 405] width 1414 height 575
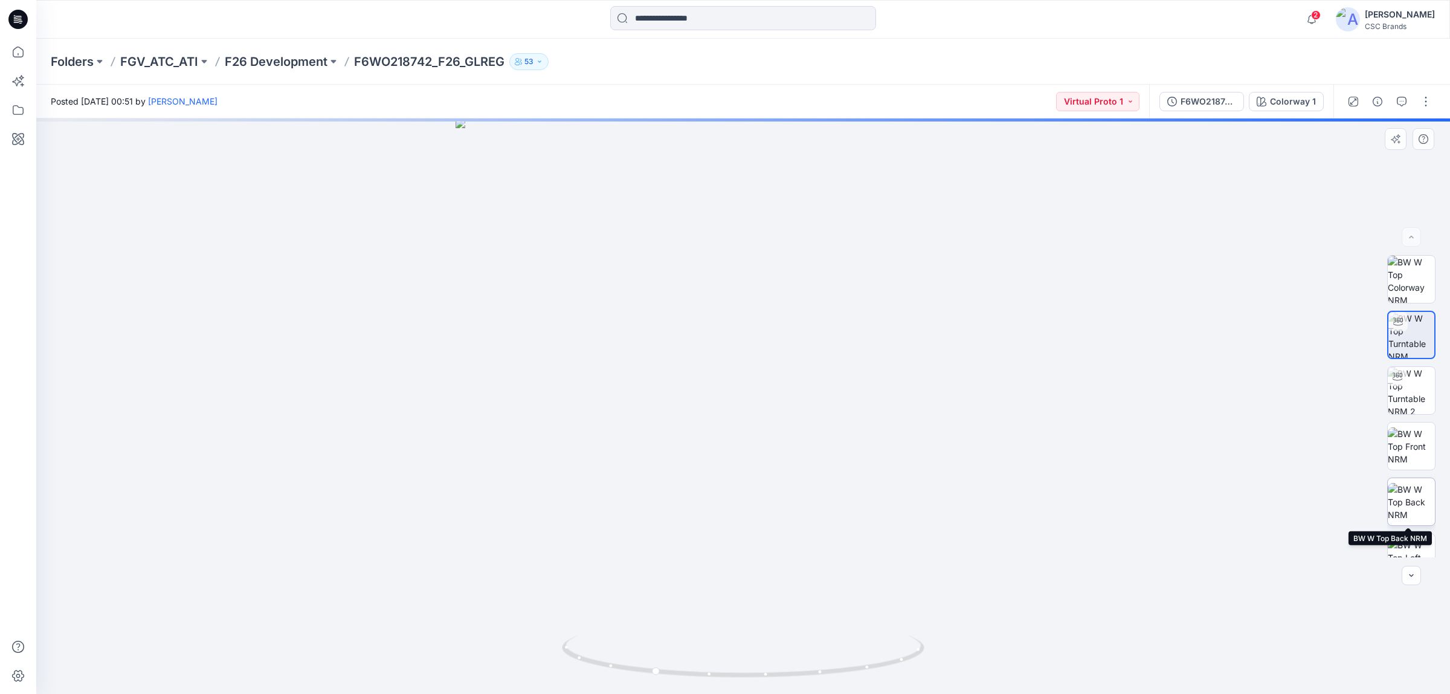
click at [1406, 501] on img at bounding box center [1411, 502] width 47 height 38
drag, startPoint x: 793, startPoint y: 419, endPoint x: 978, endPoint y: 416, distance: 184.3
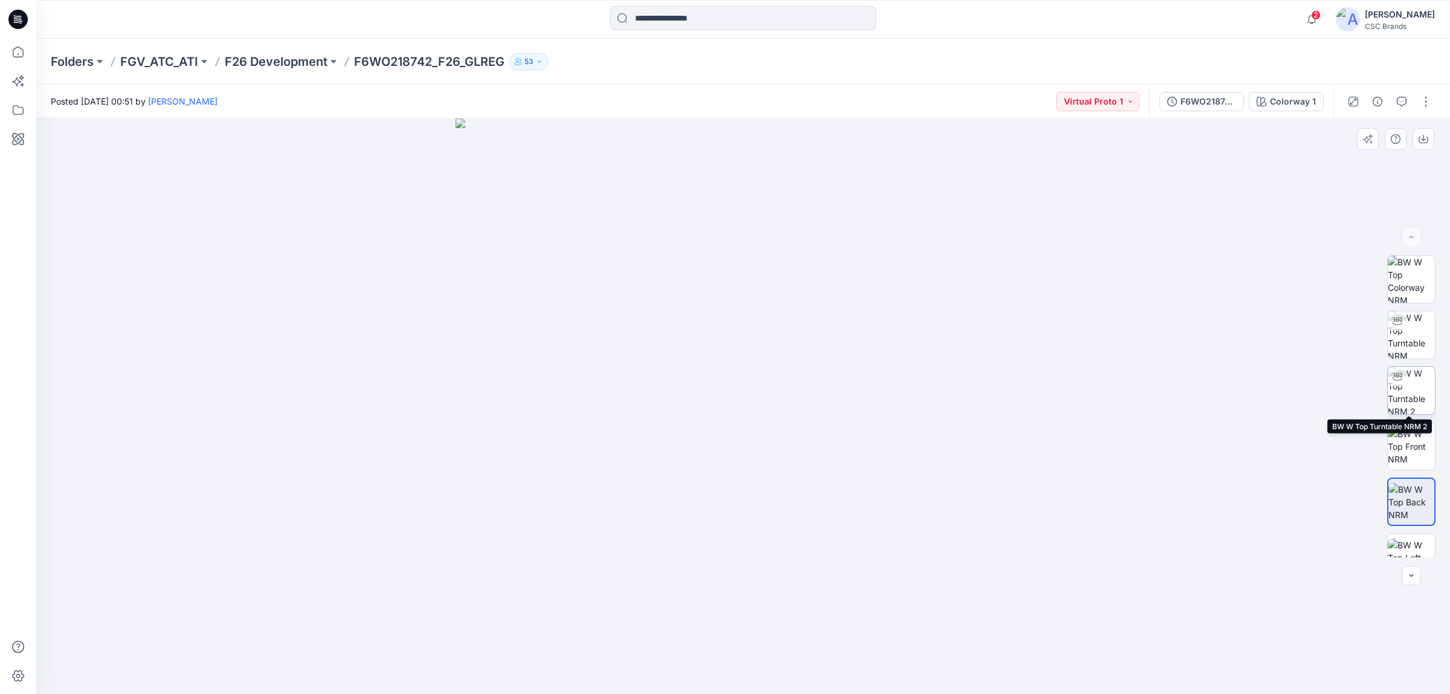
click at [1402, 385] on img at bounding box center [1411, 390] width 47 height 47
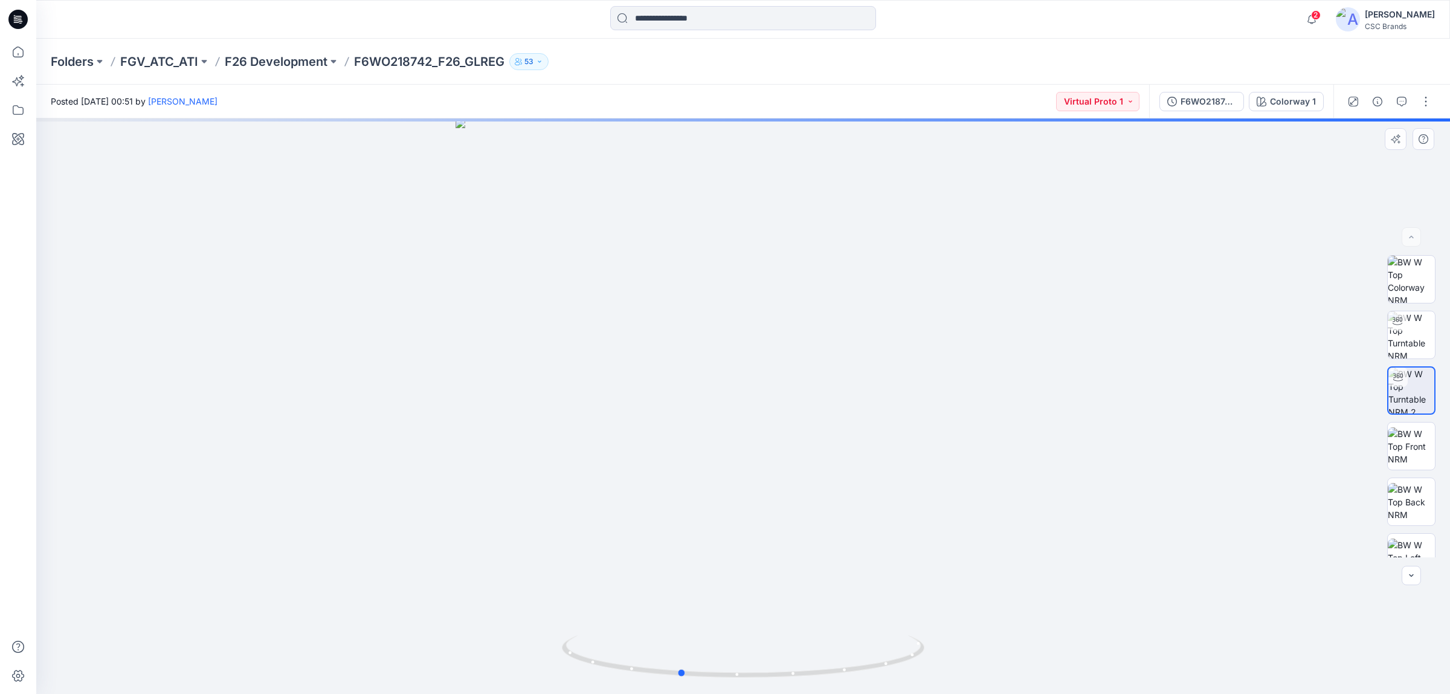
drag, startPoint x: 675, startPoint y: 396, endPoint x: 592, endPoint y: 435, distance: 91.6
drag, startPoint x: 592, startPoint y: 435, endPoint x: 972, endPoint y: 299, distance: 403.1
click at [972, 299] on div at bounding box center [743, 405] width 1414 height 575
click at [1416, 285] on img at bounding box center [1411, 279] width 47 height 47
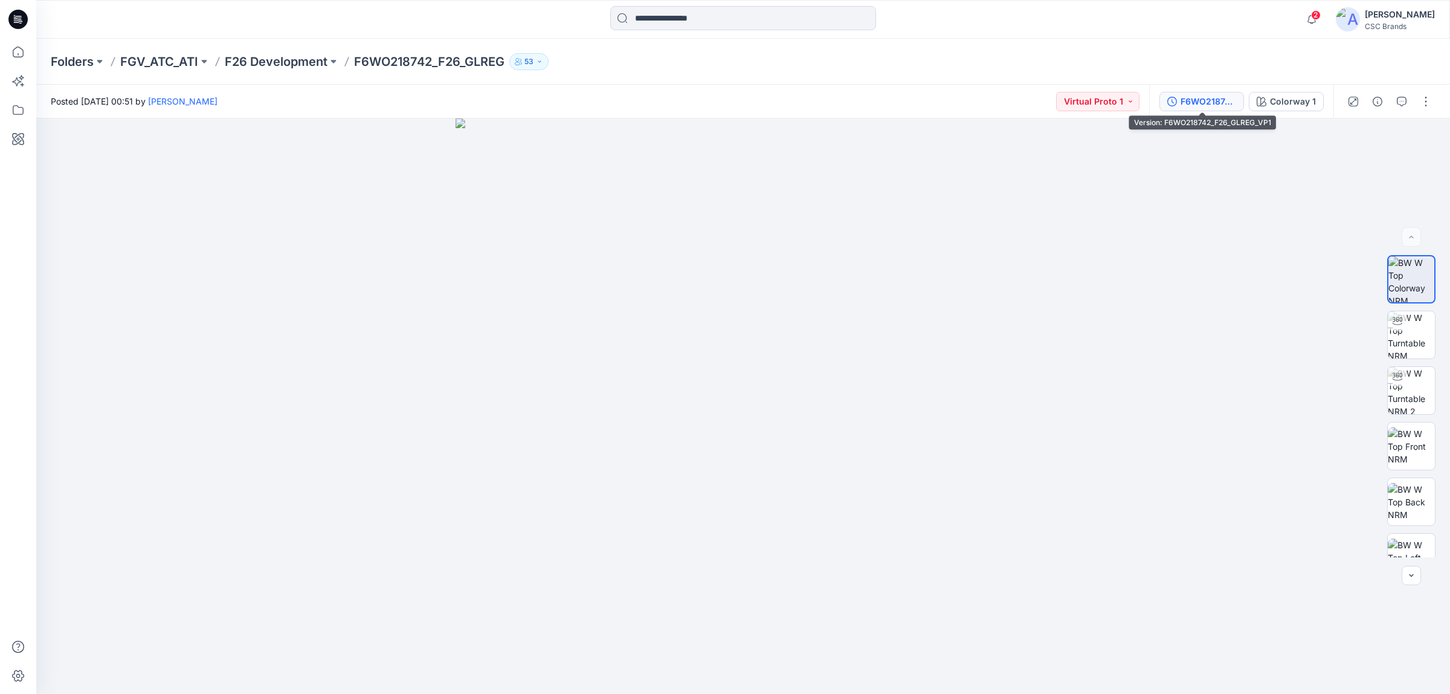
click at [1185, 103] on div "F6WO218742_F26_GLREG_VP1" at bounding box center [1209, 101] width 56 height 13
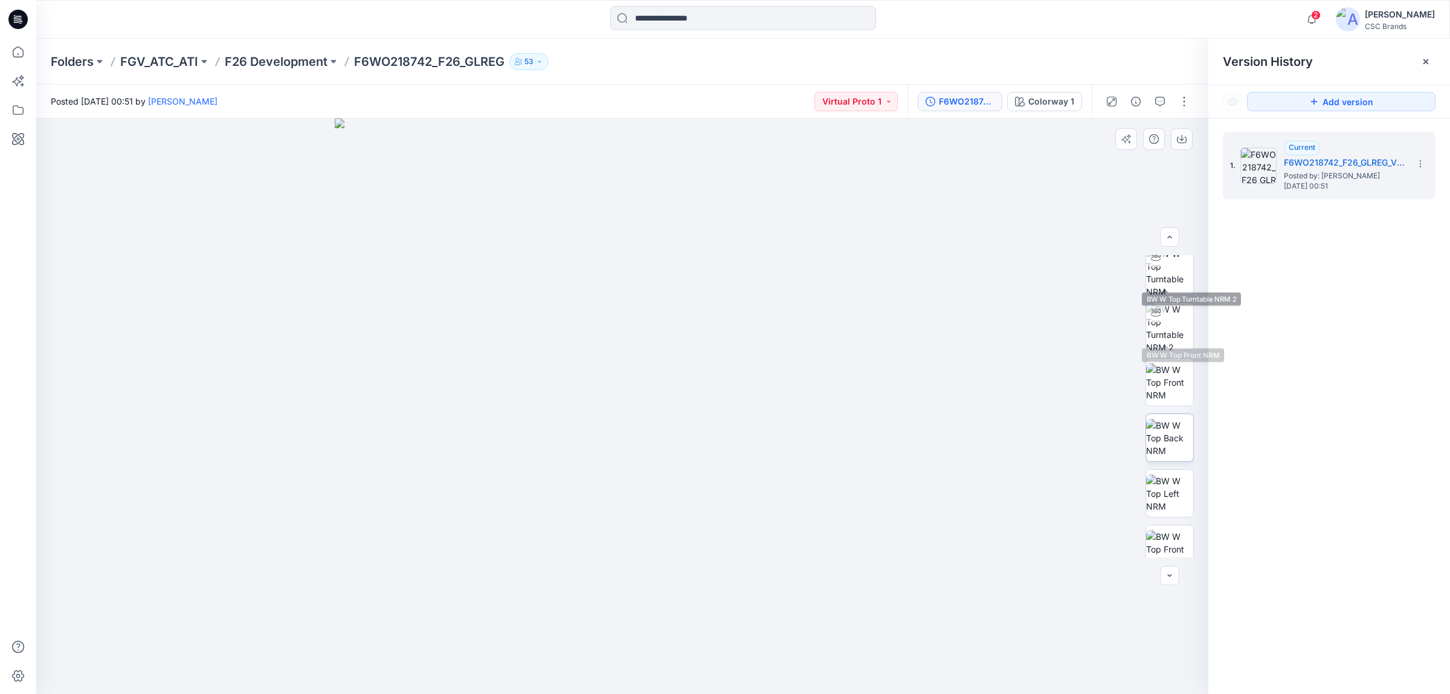
scroll to position [135, 0]
click at [335, 388] on img at bounding box center [623, 406] width 576 height 576
drag, startPoint x: 1007, startPoint y: 254, endPoint x: 998, endPoint y: 259, distance: 10.0
click at [1006, 254] on div at bounding box center [622, 406] width 1172 height 576
click at [970, 105] on div "F6WO218742_F26_GLREG_VP1" at bounding box center [967, 101] width 56 height 13
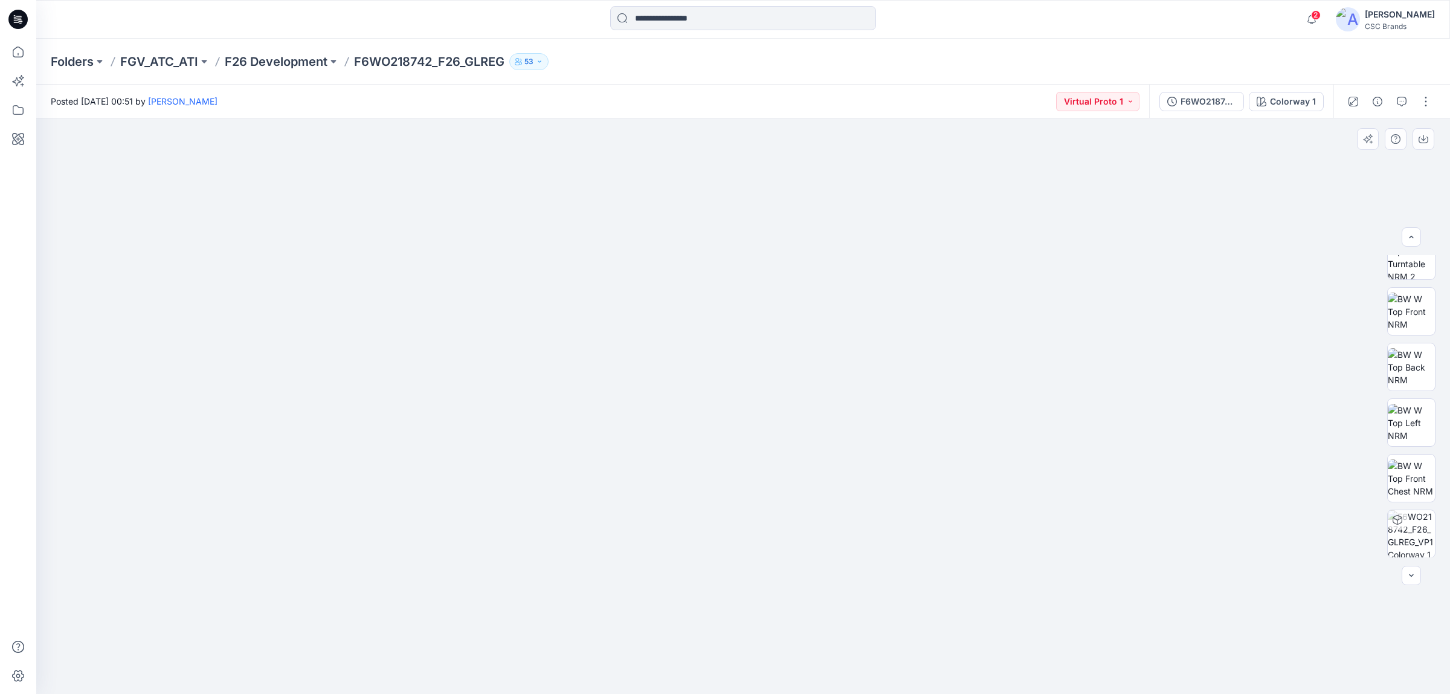
click at [515, 234] on img at bounding box center [743, 392] width 627 height 601
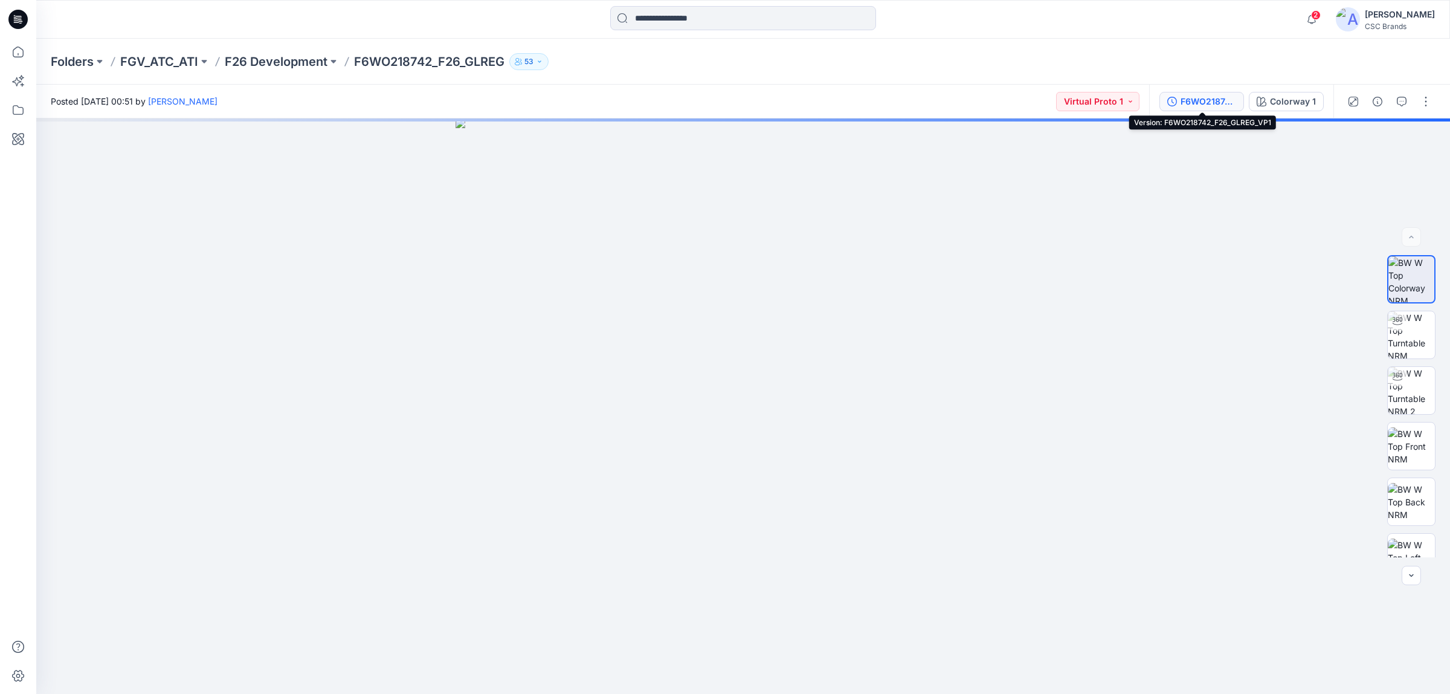
click at [1187, 102] on div "F6WO218742_F26_GLREG_VP1" at bounding box center [1209, 101] width 56 height 13
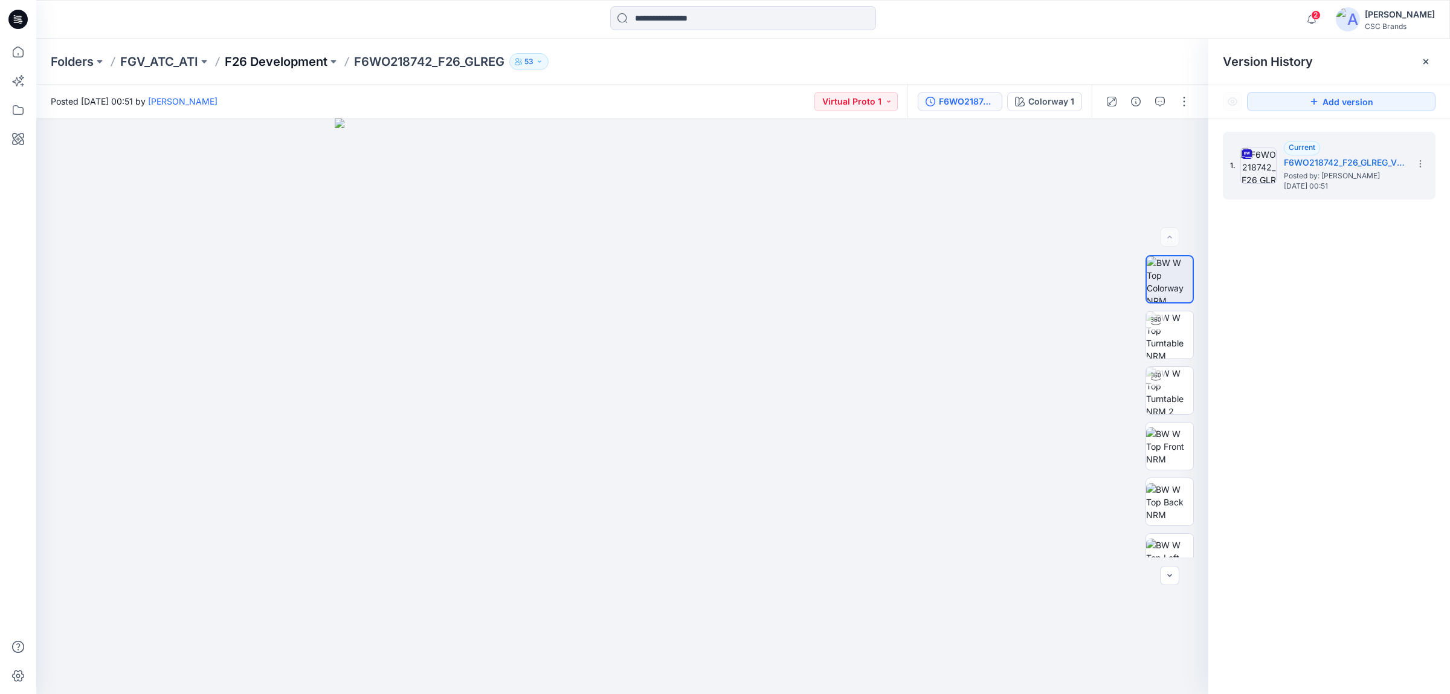
click at [283, 59] on p "F26 Development" at bounding box center [276, 61] width 103 height 17
